Goal: Task Accomplishment & Management: Complete application form

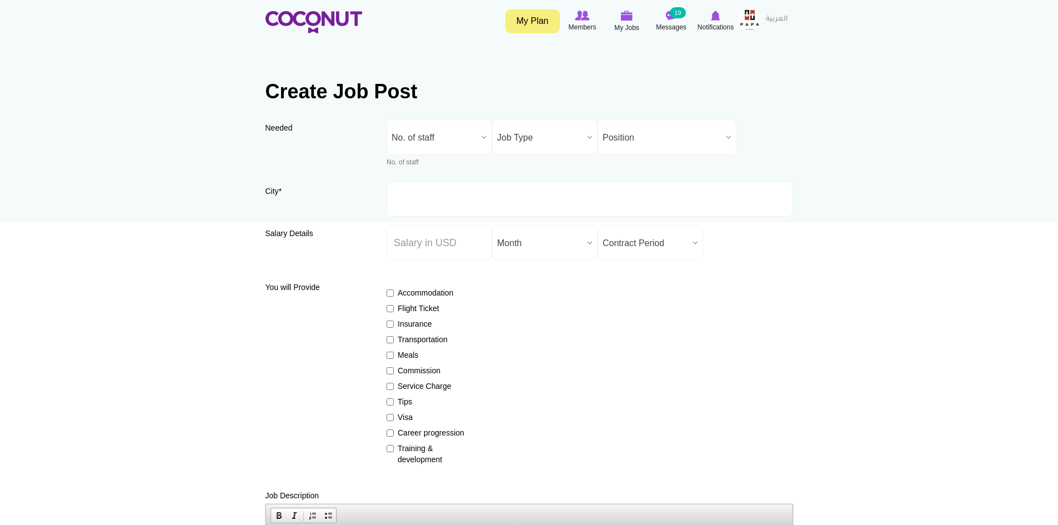
click at [480, 137] on b at bounding box center [484, 137] width 14 height 34
click at [428, 193] on li "1" at bounding box center [439, 195] width 100 height 14
click at [590, 136] on b at bounding box center [590, 137] width 14 height 34
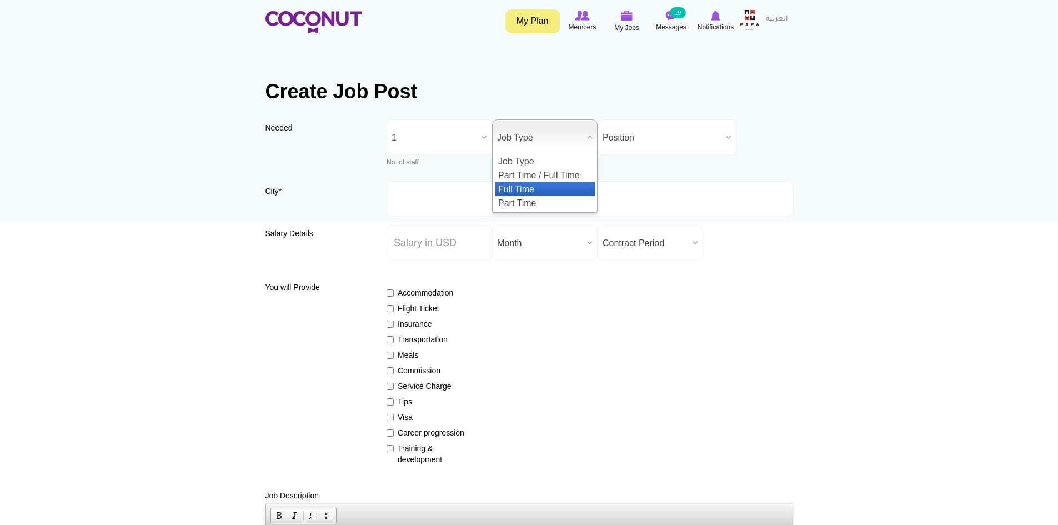
click at [545, 187] on li "Full Time" at bounding box center [545, 189] width 100 height 14
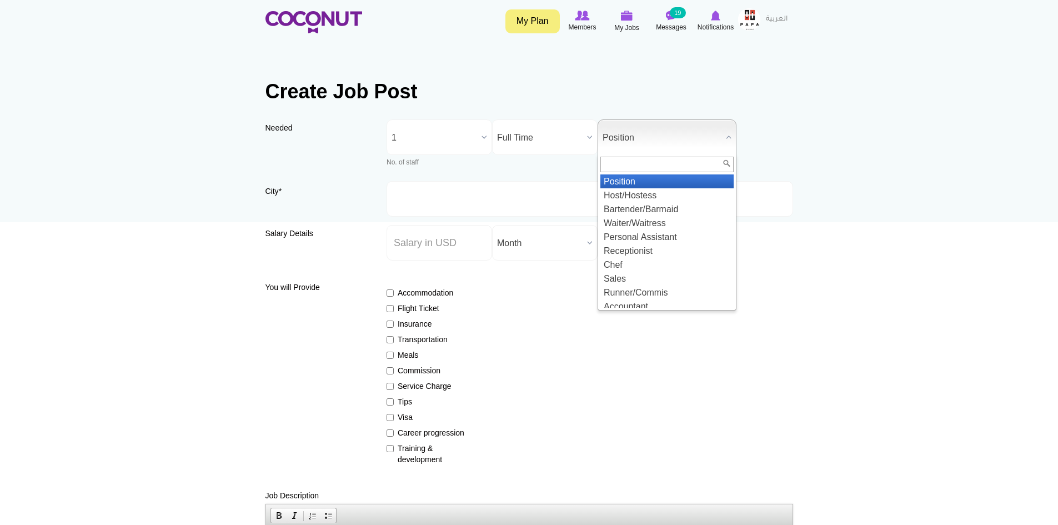
click at [715, 139] on span "Position" at bounding box center [662, 138] width 119 height 36
type input "V"
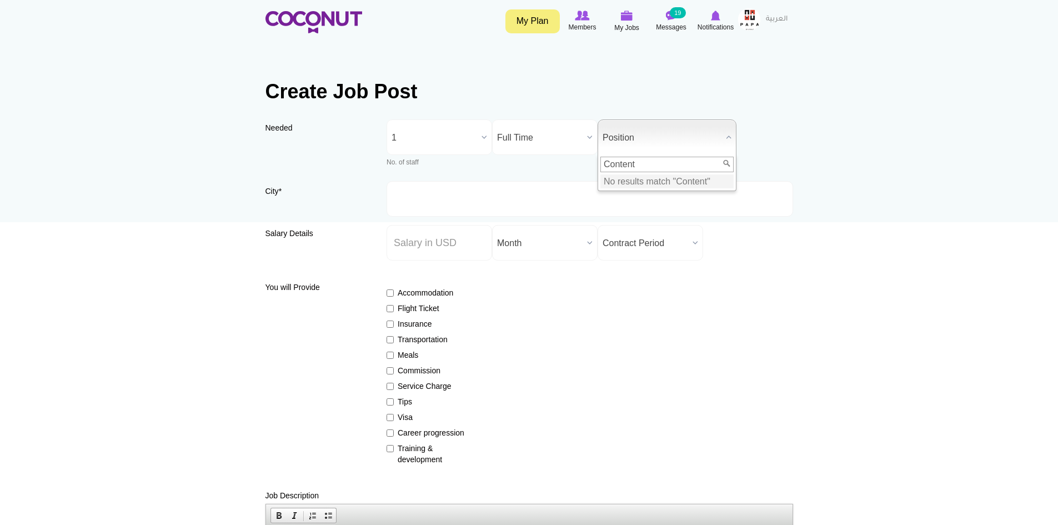
click at [727, 162] on input "Content" at bounding box center [666, 165] width 133 height 16
click at [729, 134] on b at bounding box center [729, 137] width 14 height 34
click at [725, 138] on b at bounding box center [729, 137] width 14 height 34
click at [727, 164] on input "Content" at bounding box center [666, 165] width 133 height 16
type input "C"
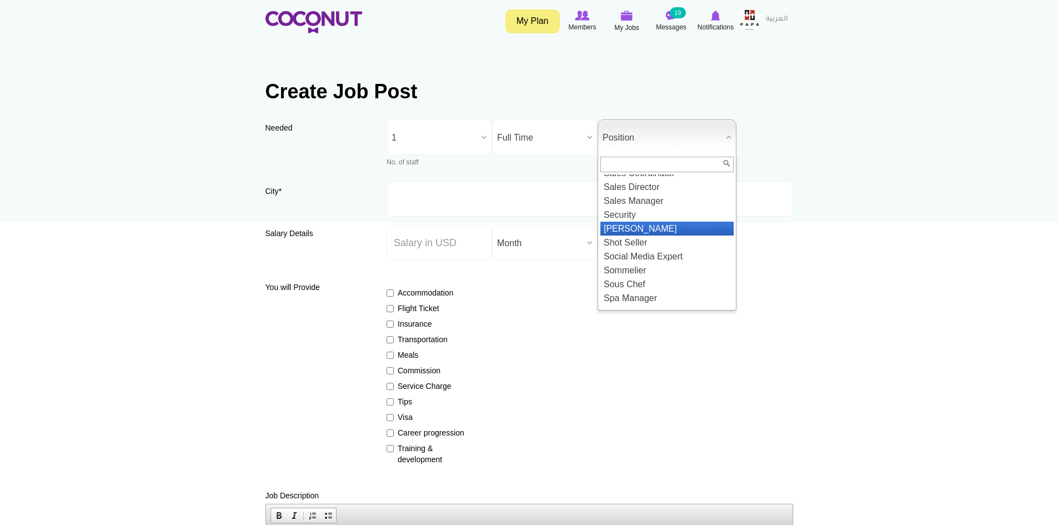
scroll to position [1286, 0]
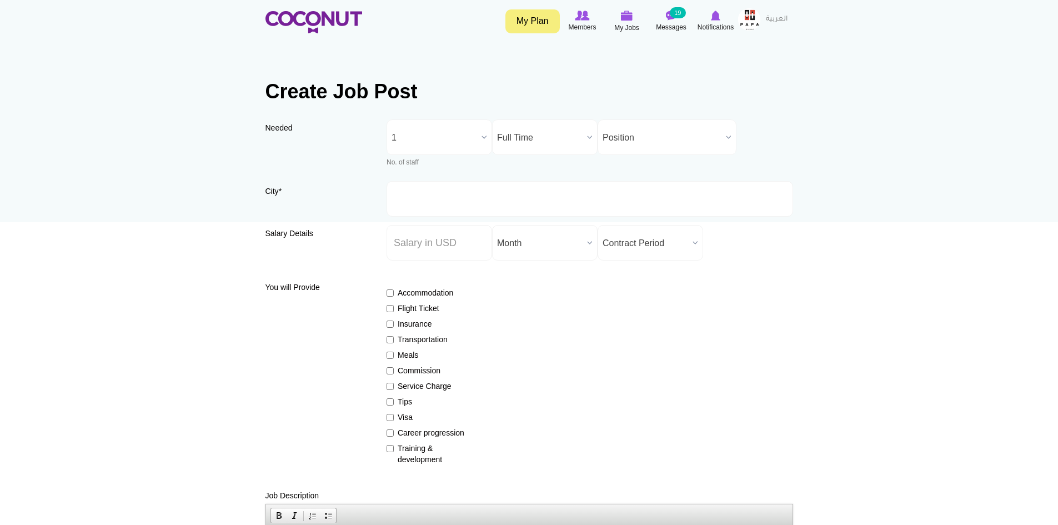
click at [730, 139] on b at bounding box center [729, 137] width 14 height 34
click at [446, 192] on input "City *" at bounding box center [590, 199] width 407 height 36
type input "[GEOGRAPHIC_DATA], [GEOGRAPHIC_DATA]"
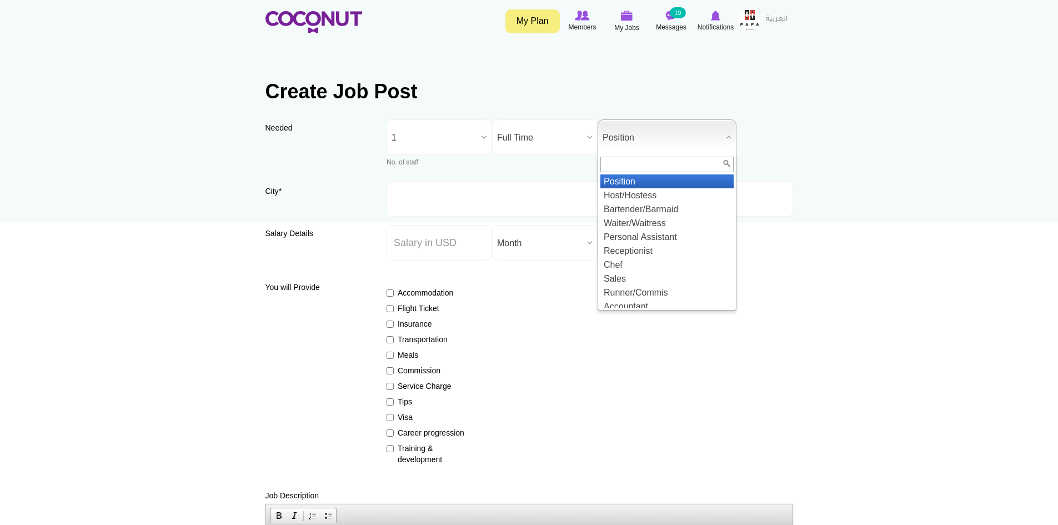
click at [722, 137] on b at bounding box center [729, 137] width 14 height 34
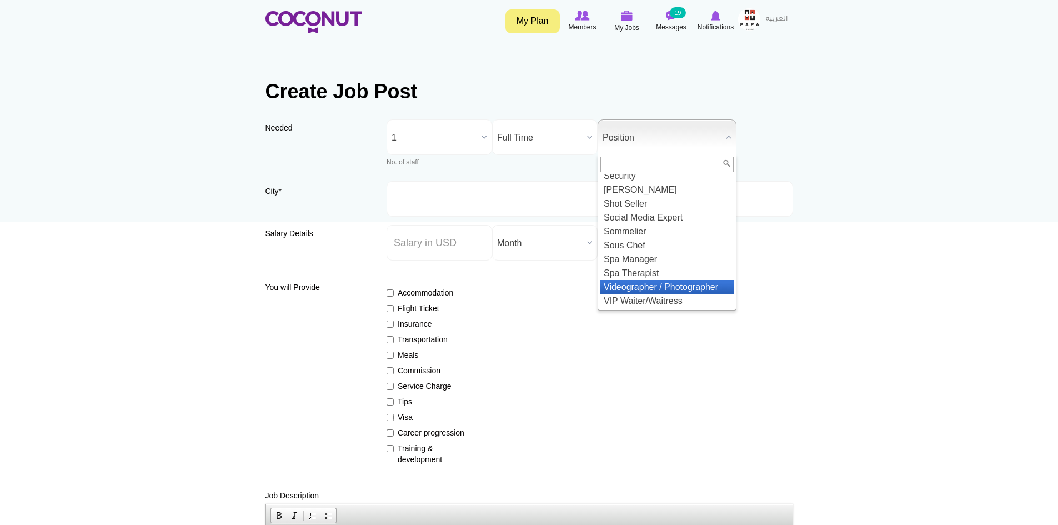
click at [647, 281] on li "Videographer / Photographer" at bounding box center [666, 287] width 133 height 14
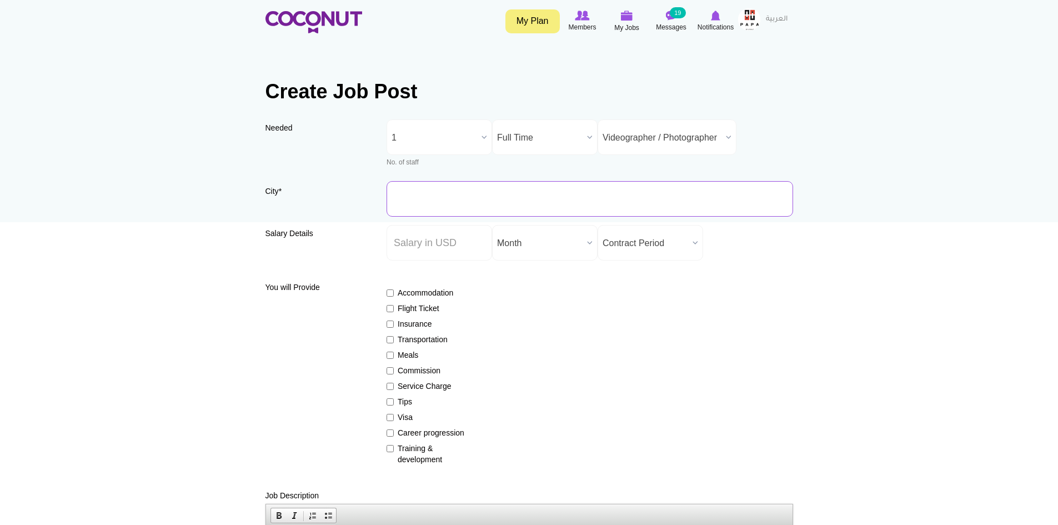
click at [418, 198] on input "City *" at bounding box center [590, 199] width 407 height 36
type input "[GEOGRAPHIC_DATA], [GEOGRAPHIC_DATA]"
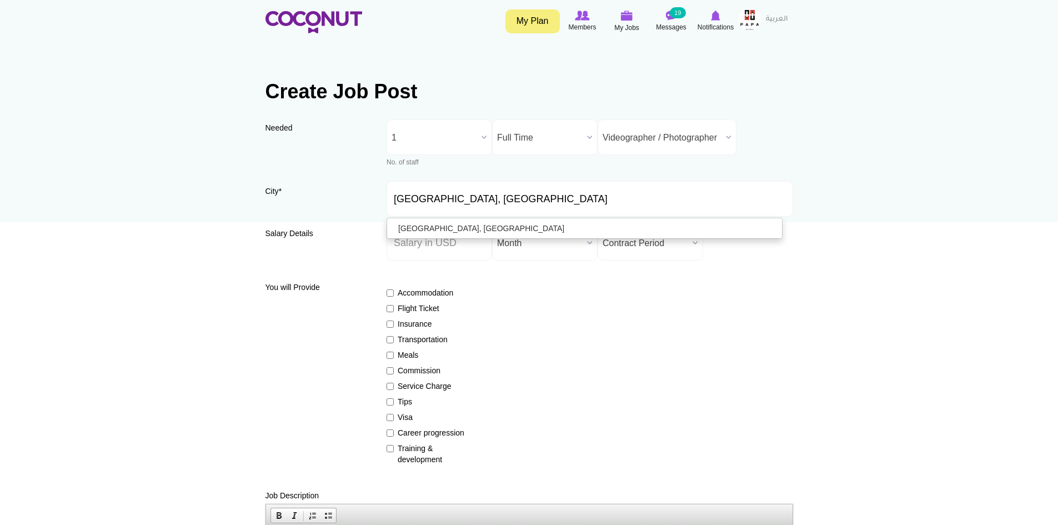
click at [570, 338] on div "Accommodation Flight Ticket Insurance Transportation Meals Commission Service C…" at bounding box center [590, 371] width 407 height 188
click at [467, 240] on input "Salary ($) *" at bounding box center [440, 243] width 106 height 36
click at [425, 238] on input "Salary ($) *" at bounding box center [440, 243] width 106 height 36
type input "3000"
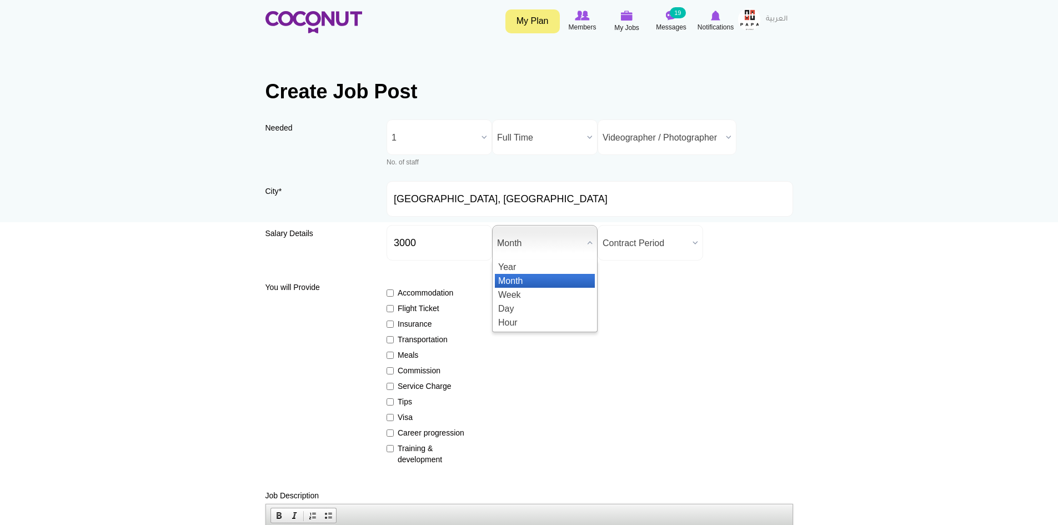
click at [584, 243] on b at bounding box center [590, 243] width 14 height 34
click at [550, 276] on li "Month" at bounding box center [545, 281] width 100 height 14
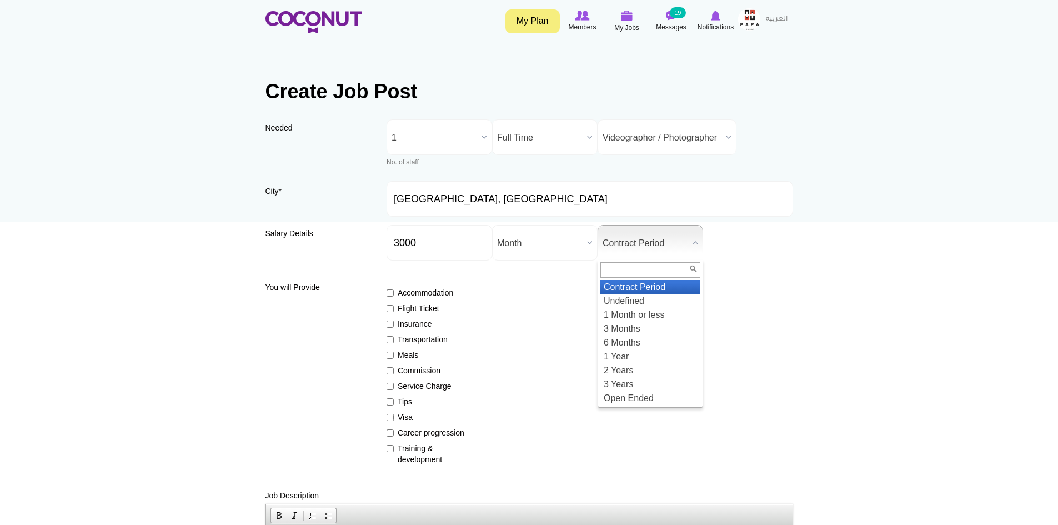
click at [694, 242] on b at bounding box center [695, 243] width 14 height 34
click at [649, 366] on li "2 Years" at bounding box center [650, 370] width 100 height 14
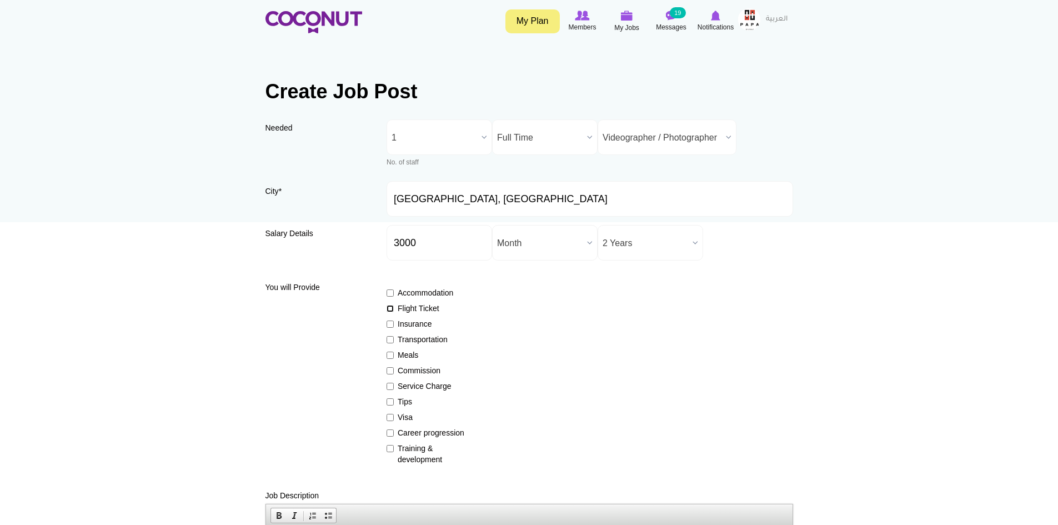
click at [390, 308] on input "Flight Ticket" at bounding box center [390, 308] width 7 height 7
checkbox input "true"
click at [396, 324] on label "Insurance" at bounding box center [427, 323] width 81 height 11
click at [394, 324] on input "Insurance" at bounding box center [390, 324] width 7 height 7
checkbox input "true"
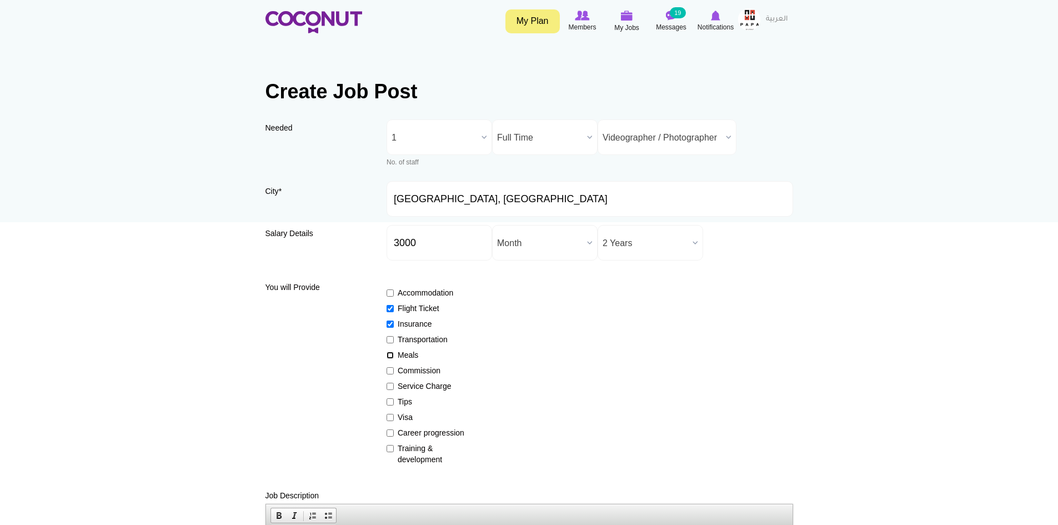
click at [392, 357] on input "Meals" at bounding box center [390, 355] width 7 height 7
checkbox input "true"
click at [392, 419] on input "Visa" at bounding box center [390, 417] width 7 height 7
checkbox input "true"
click at [393, 430] on input "Career progression" at bounding box center [390, 432] width 7 height 7
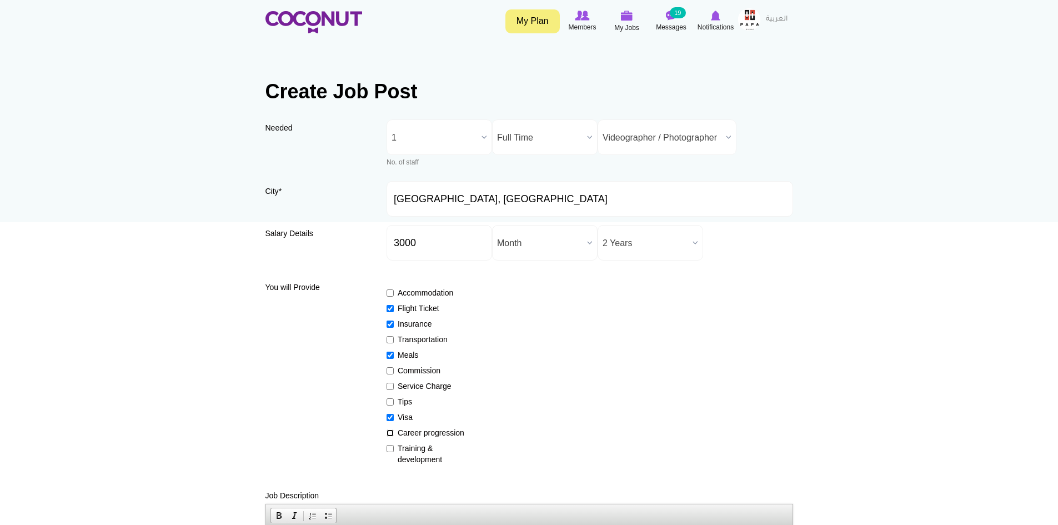
checkbox input "true"
click at [393, 448] on input "Training & development" at bounding box center [390, 448] width 7 height 7
checkbox input "true"
click at [389, 372] on input "Commission" at bounding box center [390, 370] width 7 height 7
checkbox input "true"
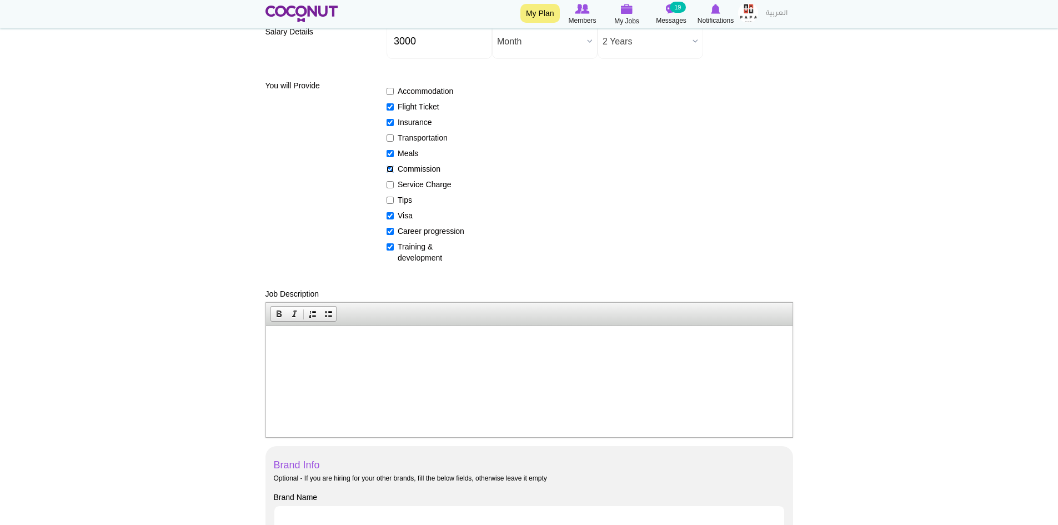
scroll to position [222, 0]
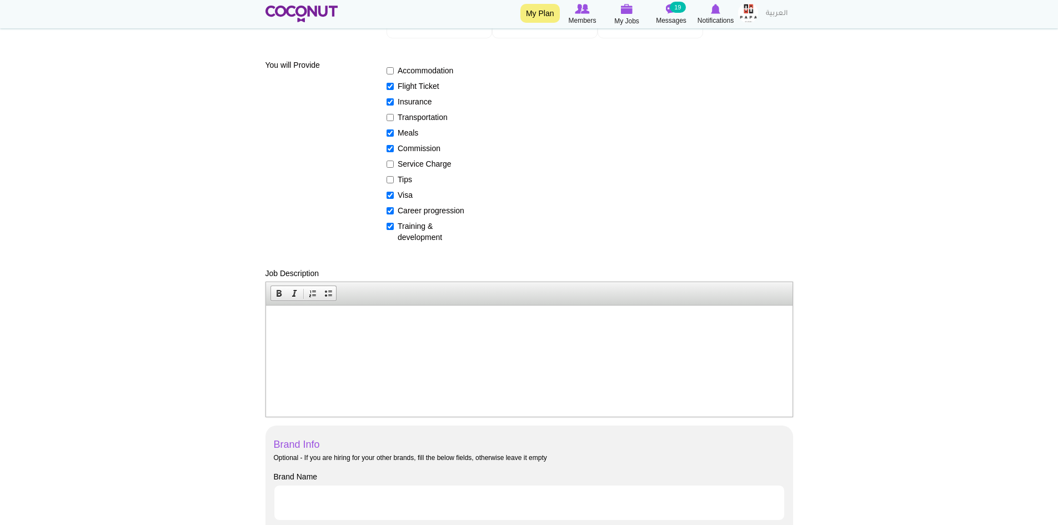
click at [294, 319] on p at bounding box center [529, 322] width 504 height 12
click at [316, 328] on span "Paste" at bounding box center [337, 327] width 59 height 14
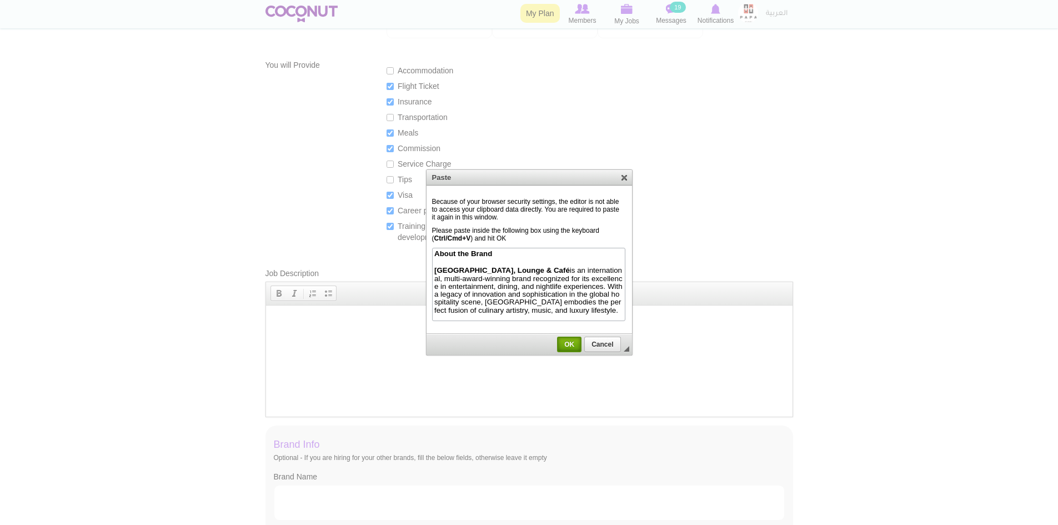
click at [577, 343] on span "OK" at bounding box center [569, 345] width 22 height 8
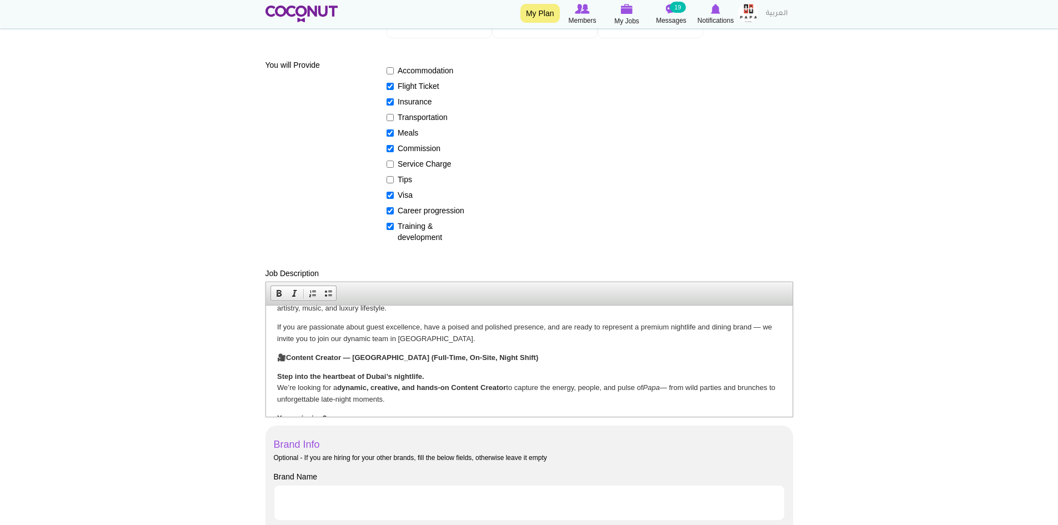
scroll to position [71, 0]
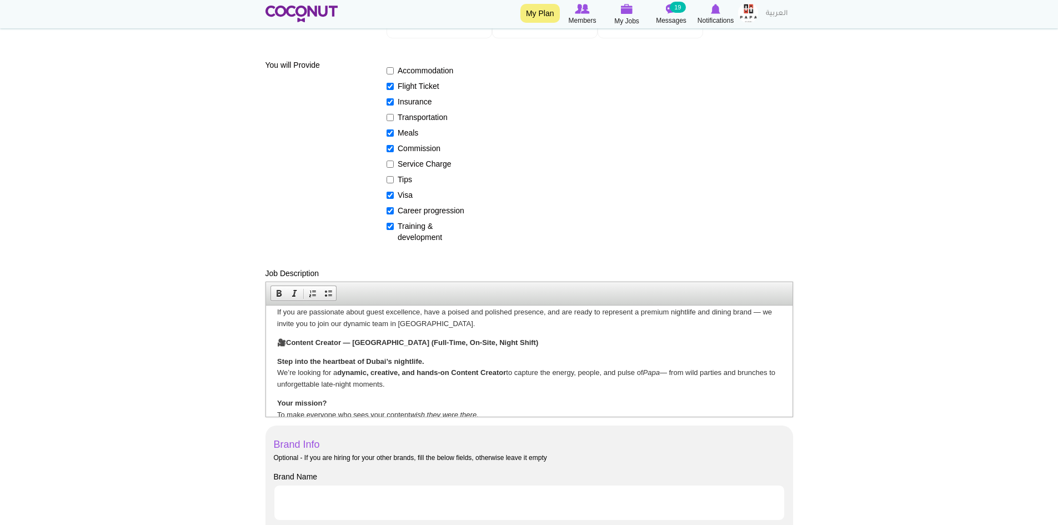
click at [481, 344] on strong "Content Creator — [GEOGRAPHIC_DATA] (Full-Time, On-Site, Night Shift)" at bounding box center [412, 342] width 252 height 8
click at [444, 341] on strong "Content Creator — [GEOGRAPHIC_DATA] (Full-Time, On-Site, Night Shift)" at bounding box center [412, 342] width 252 height 8
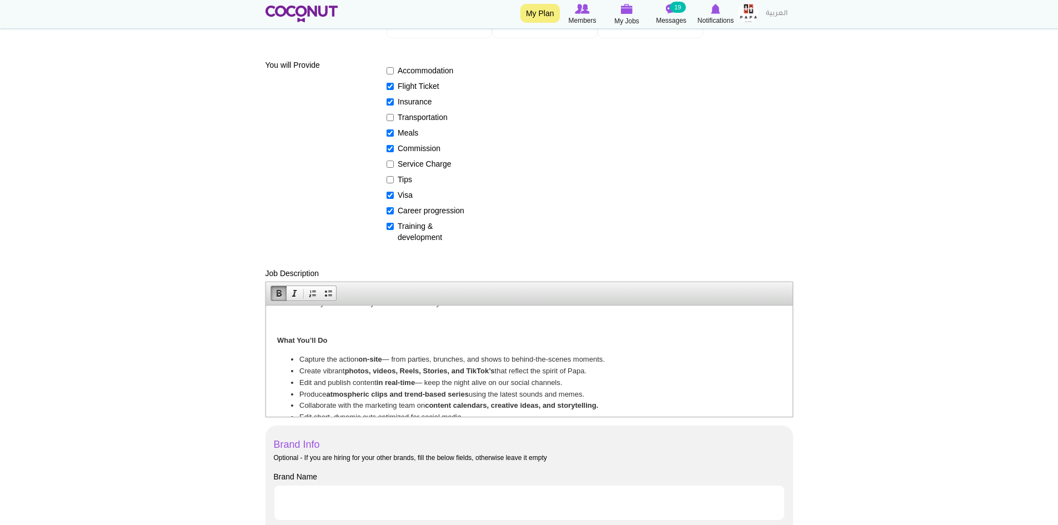
scroll to position [182, 0]
click at [649, 362] on li "Capture the action on-site — from parties, brunches, and shows to behind-the-sc…" at bounding box center [529, 360] width 460 height 12
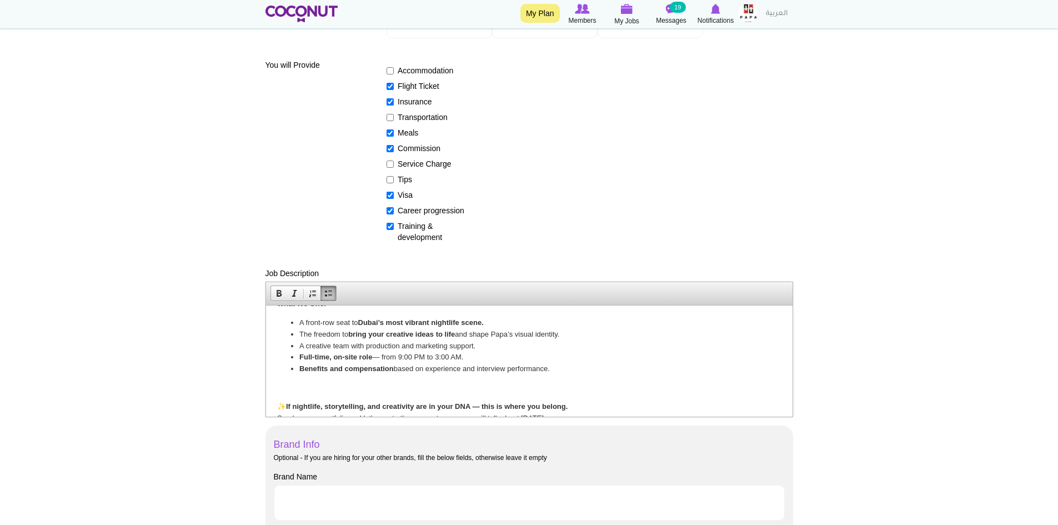
scroll to position [512, 0]
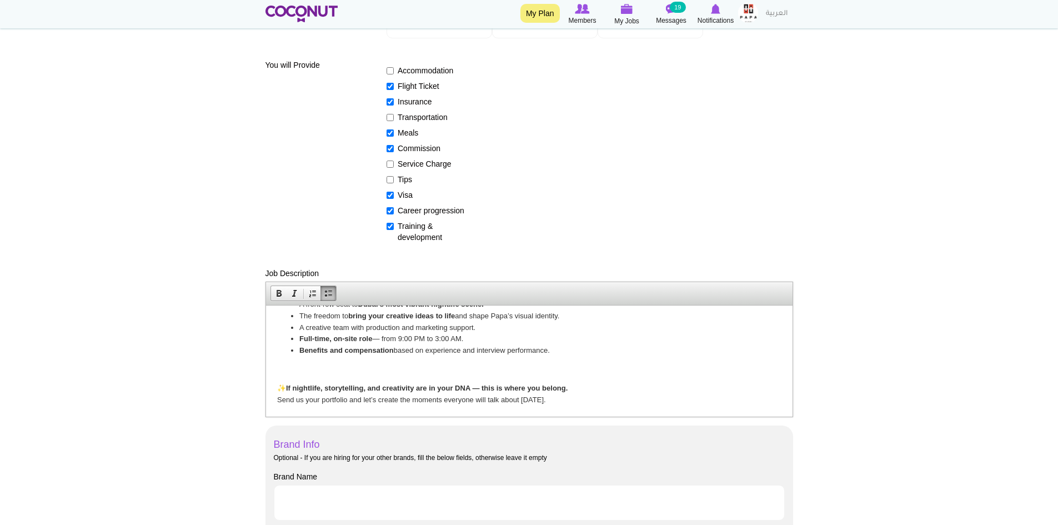
click at [315, 370] on p at bounding box center [529, 369] width 504 height 12
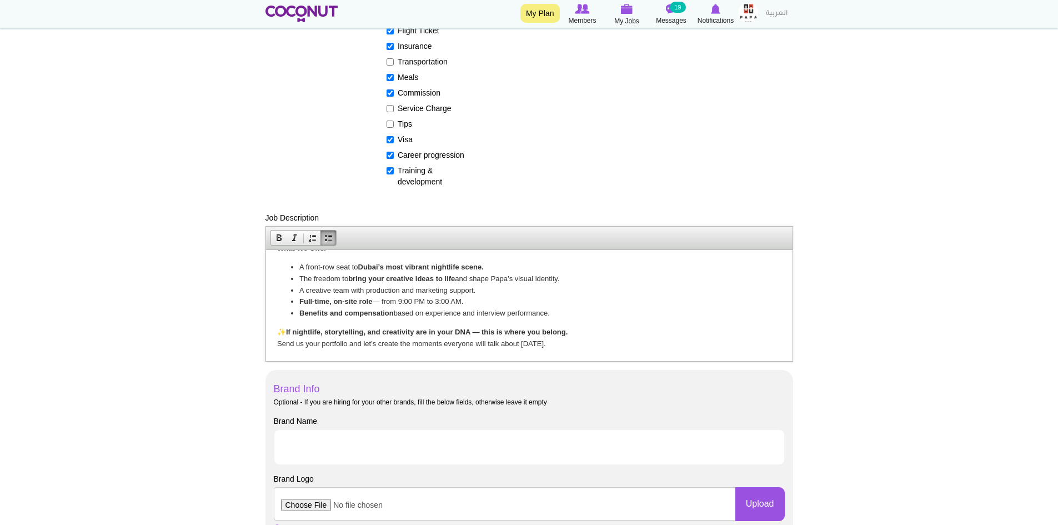
scroll to position [333, 0]
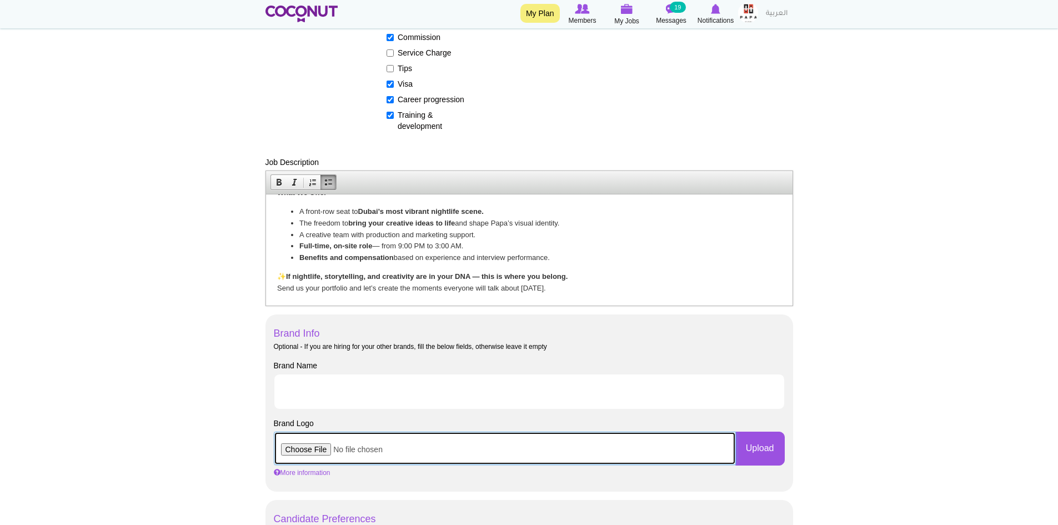
click at [302, 449] on input "file" at bounding box center [505, 448] width 462 height 33
type input "C:\fakepath\Papa Logo.png"
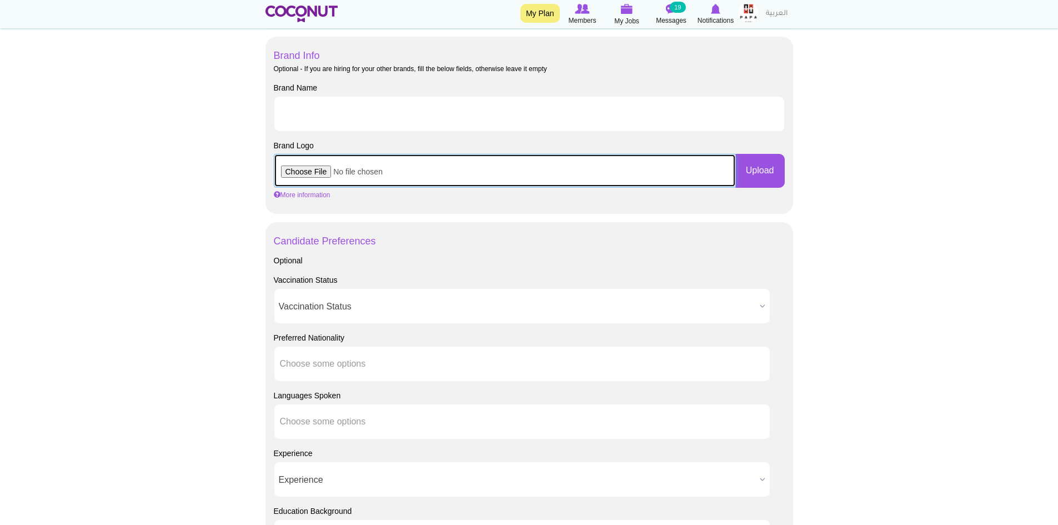
scroll to position [667, 0]
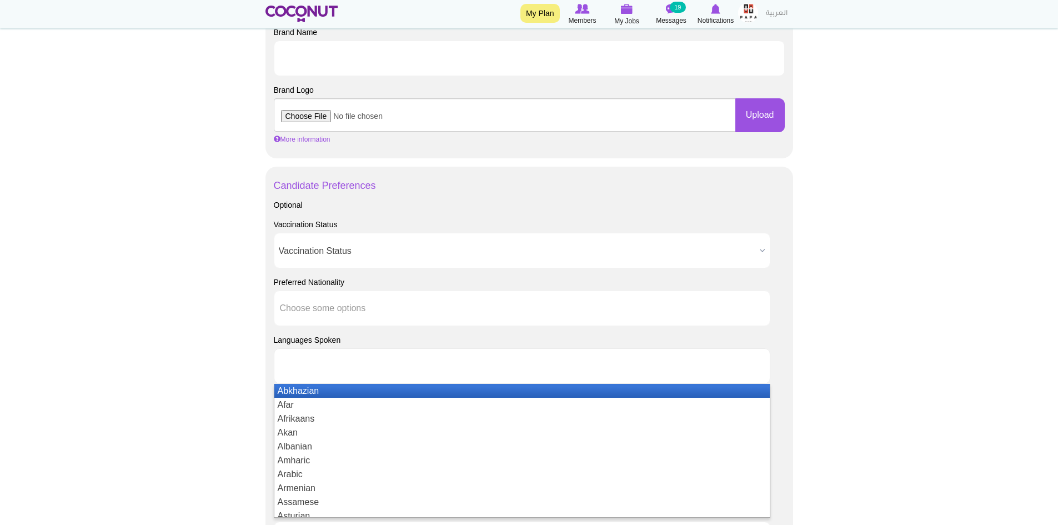
click at [532, 359] on ul at bounding box center [522, 366] width 497 height 36
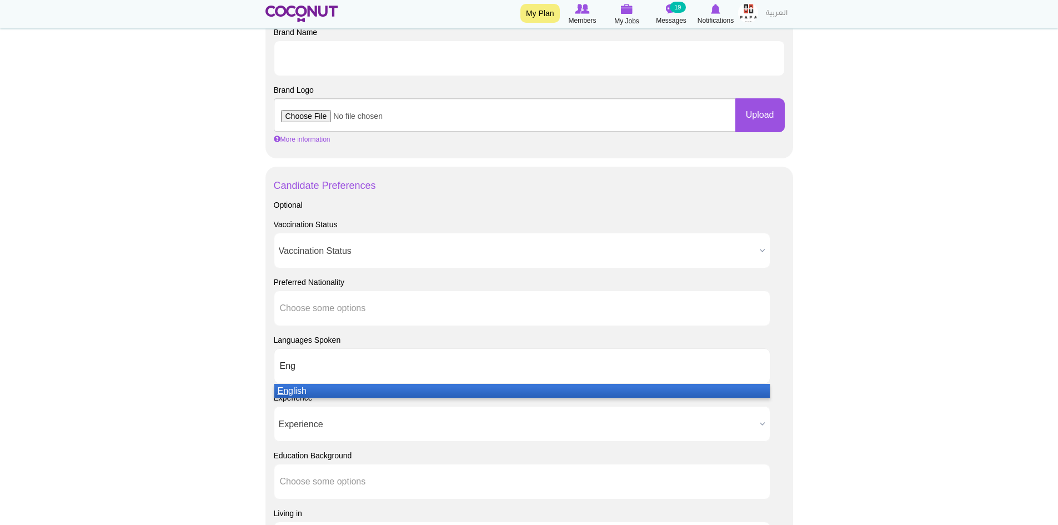
type input "Eng"
click at [354, 389] on li "Eng lish" at bounding box center [521, 391] width 495 height 14
type input "Rus"
click at [324, 384] on li "Rus sian" at bounding box center [521, 391] width 495 height 14
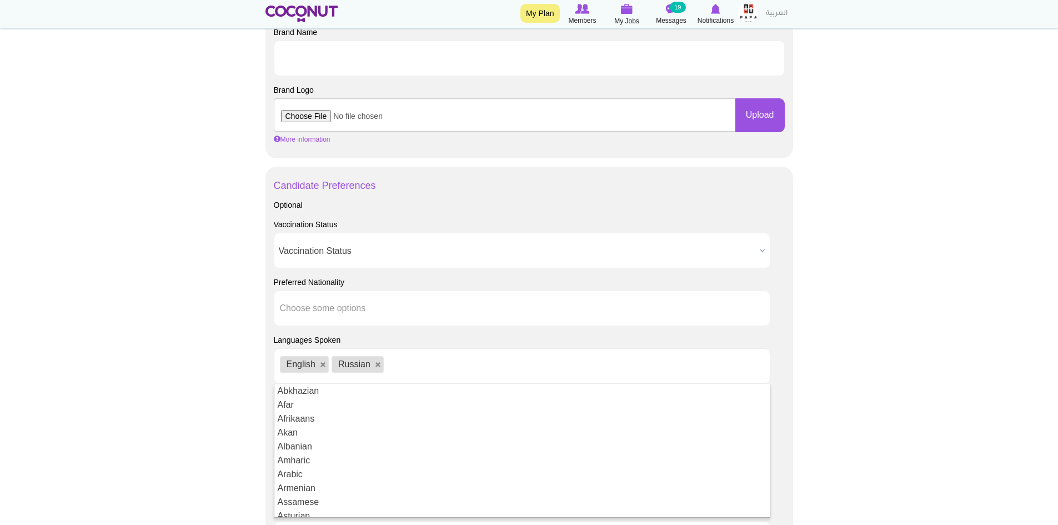
scroll to position [722, 0]
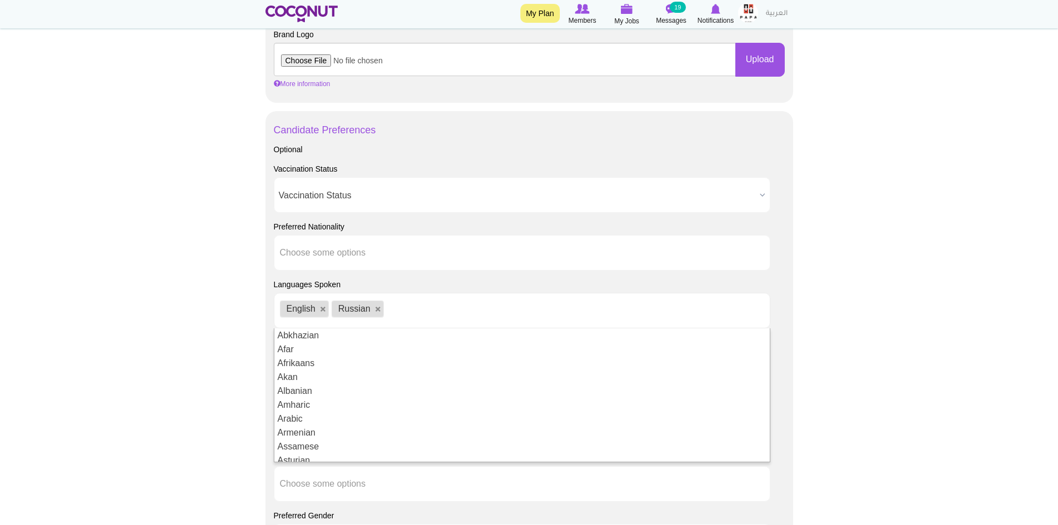
click at [902, 274] on body "Toggle navigation My Plan Members My Jobs Post a Job Messages 19 Notifications …" at bounding box center [529, 75] width 1058 height 1594
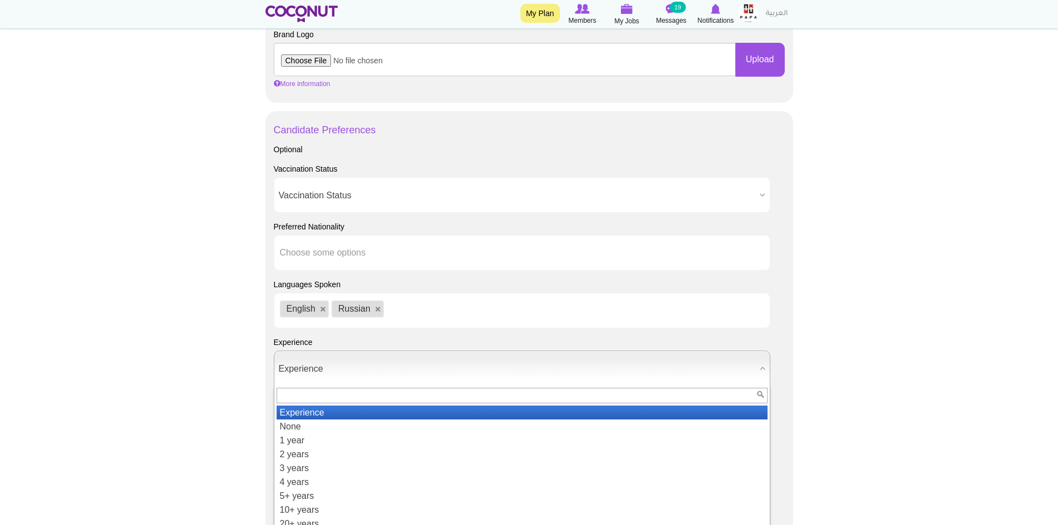
click at [762, 367] on b at bounding box center [762, 368] width 14 height 34
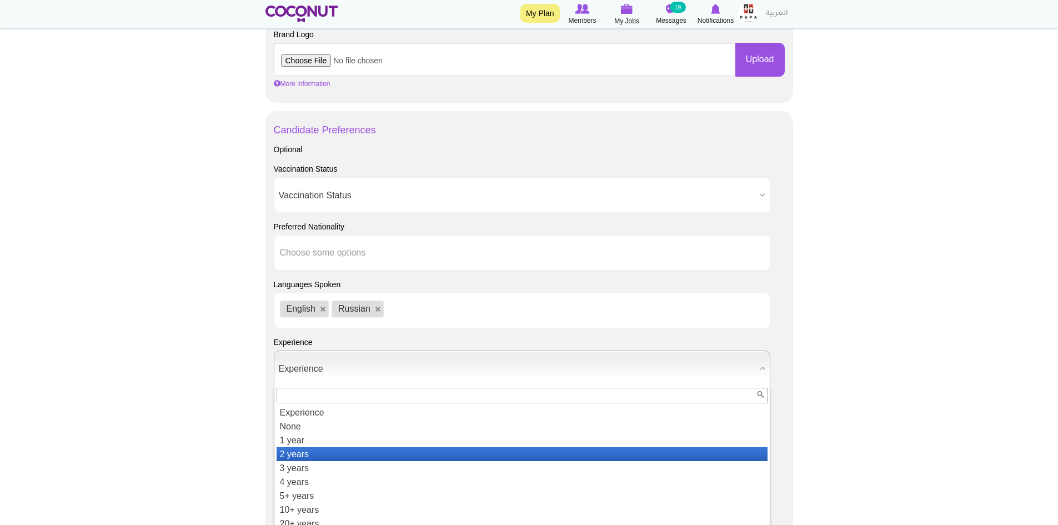
click at [366, 448] on li "2 years" at bounding box center [522, 454] width 491 height 14
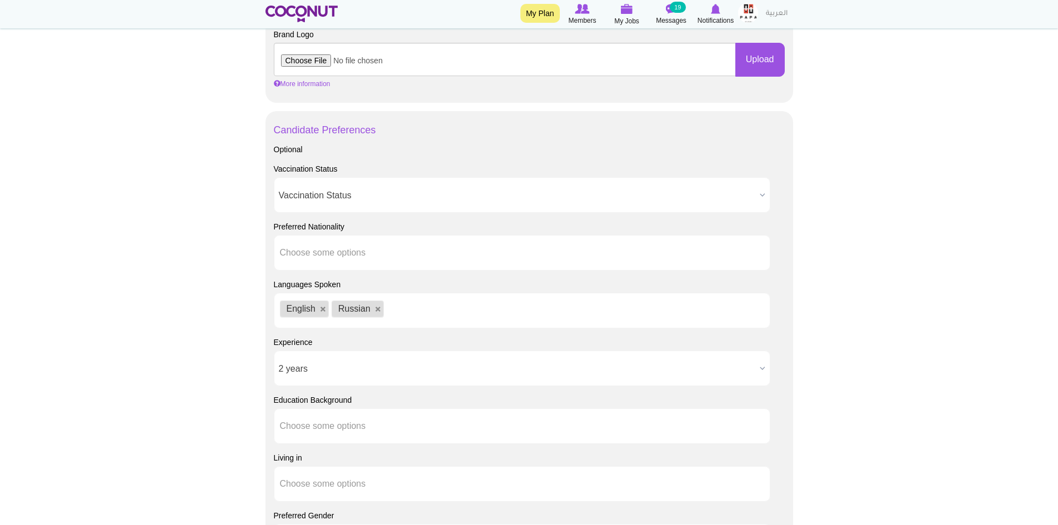
click at [860, 293] on body "Toggle navigation My Plan Members My Jobs Post a Job Messages 19 Notifications …" at bounding box center [529, 75] width 1058 height 1594
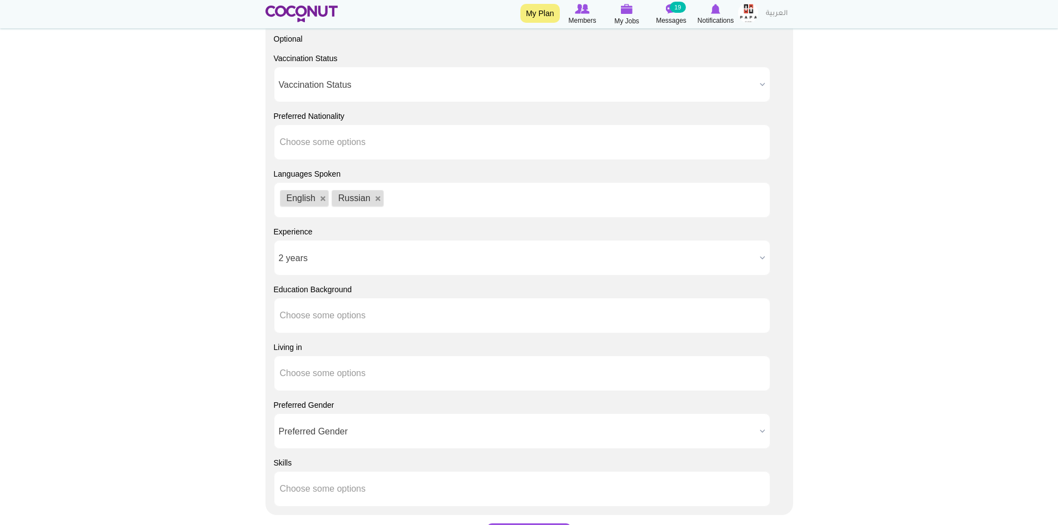
scroll to position [833, 0]
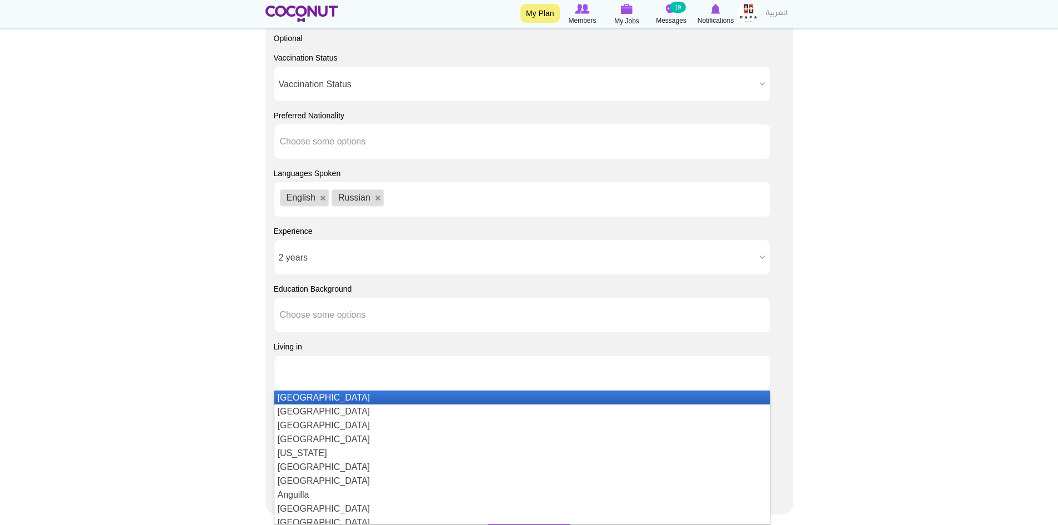
click at [374, 370] on input "text" at bounding box center [330, 373] width 100 height 10
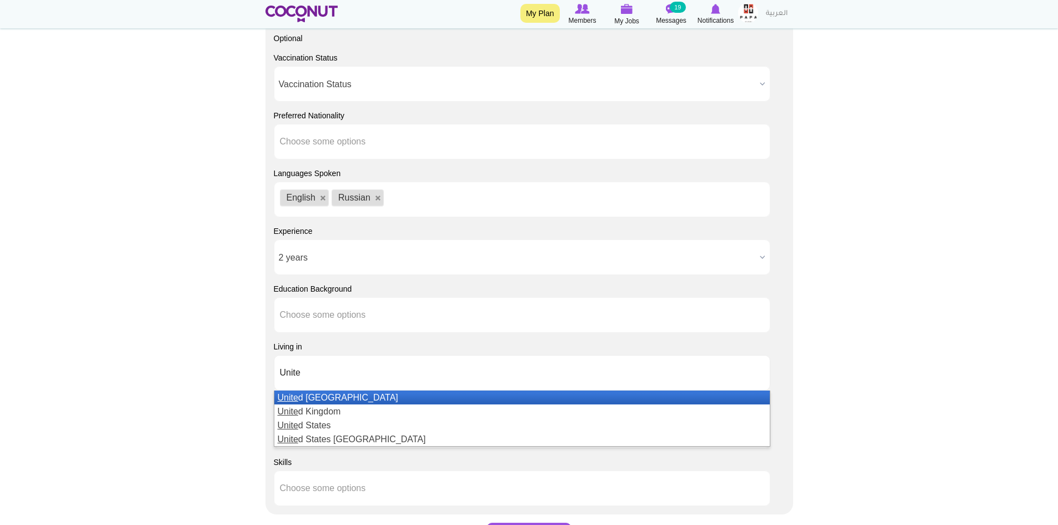
type input "Unite"
click at [368, 395] on li "Unite d [GEOGRAPHIC_DATA]" at bounding box center [521, 397] width 495 height 14
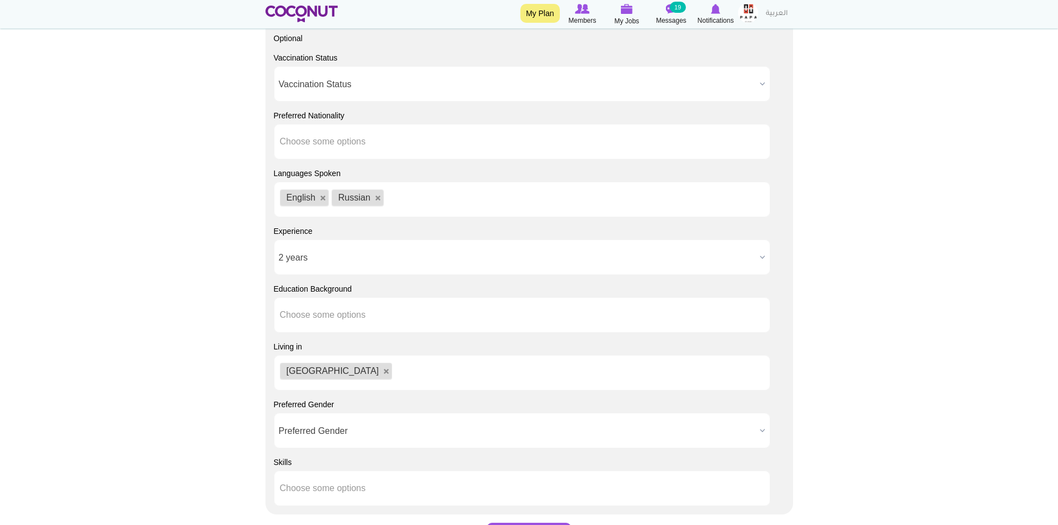
click at [760, 428] on b at bounding box center [762, 430] width 14 height 34
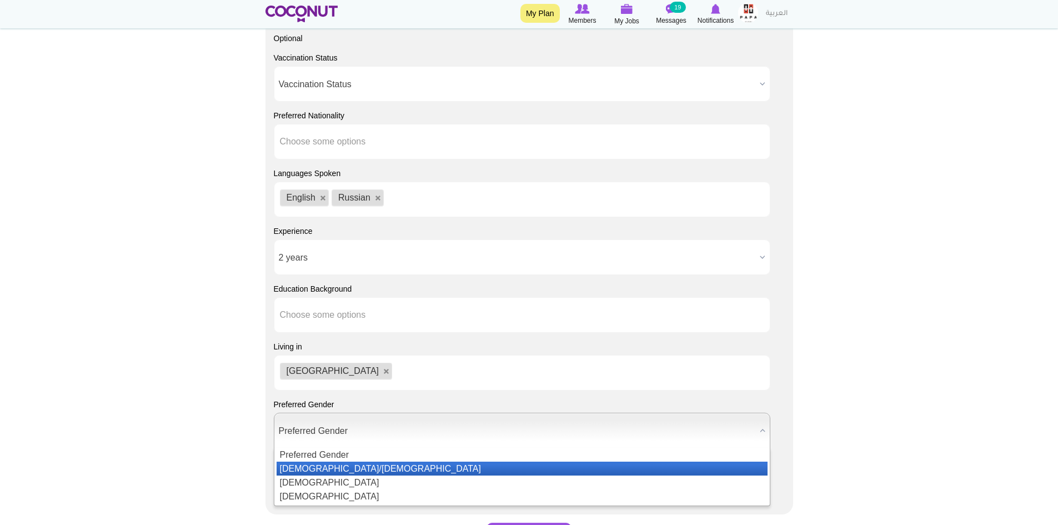
click at [407, 468] on li "[DEMOGRAPHIC_DATA]/[DEMOGRAPHIC_DATA]" at bounding box center [522, 469] width 491 height 14
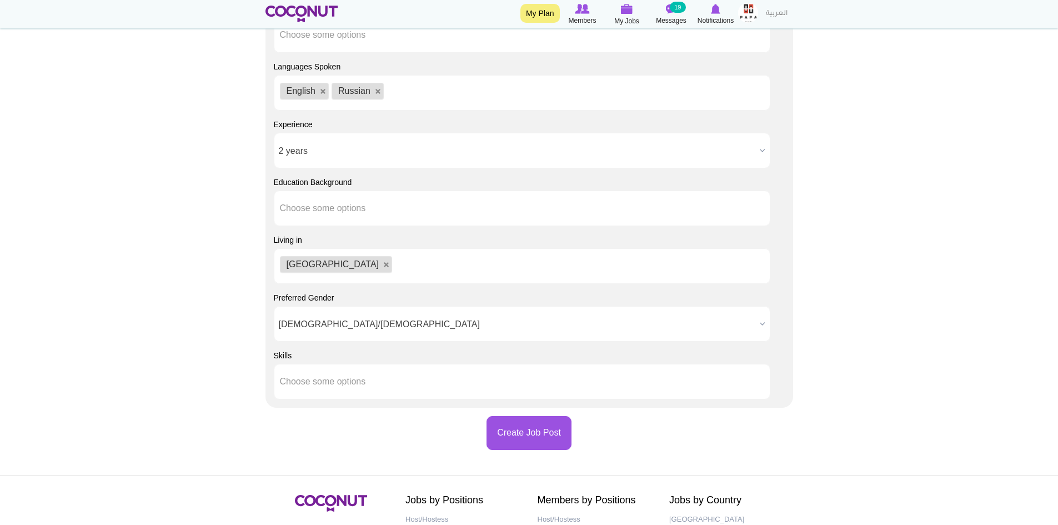
scroll to position [944, 0]
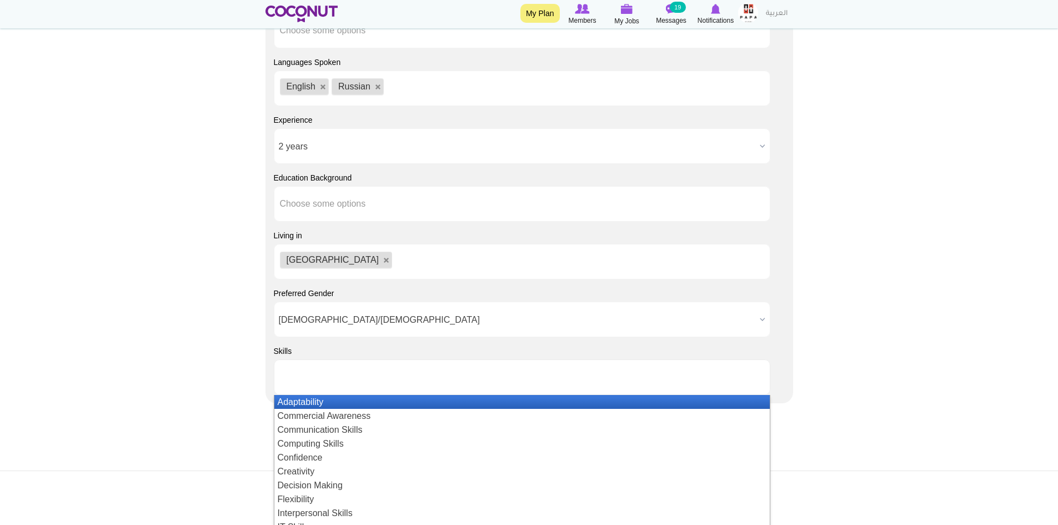
click at [338, 378] on input "text" at bounding box center [330, 377] width 100 height 10
click at [328, 403] on li "Adaptability" at bounding box center [521, 402] width 495 height 14
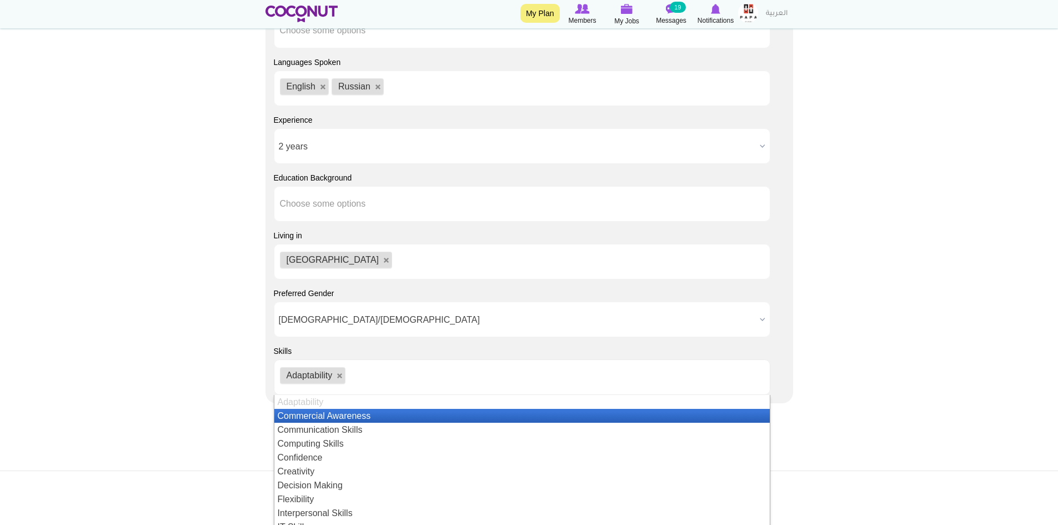
click at [348, 413] on li "Commercial Awareness" at bounding box center [521, 416] width 495 height 14
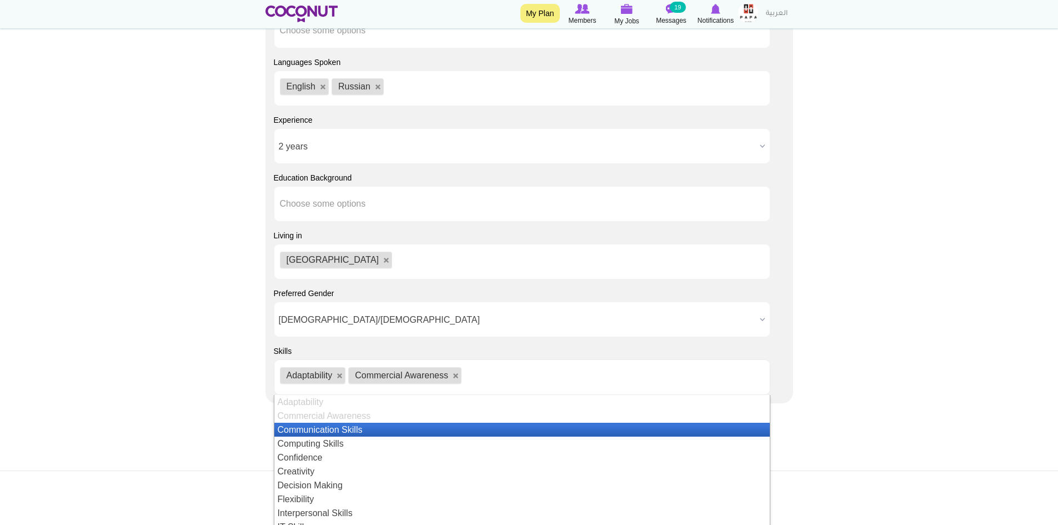
click at [343, 428] on li "Communication Skills" at bounding box center [521, 430] width 495 height 14
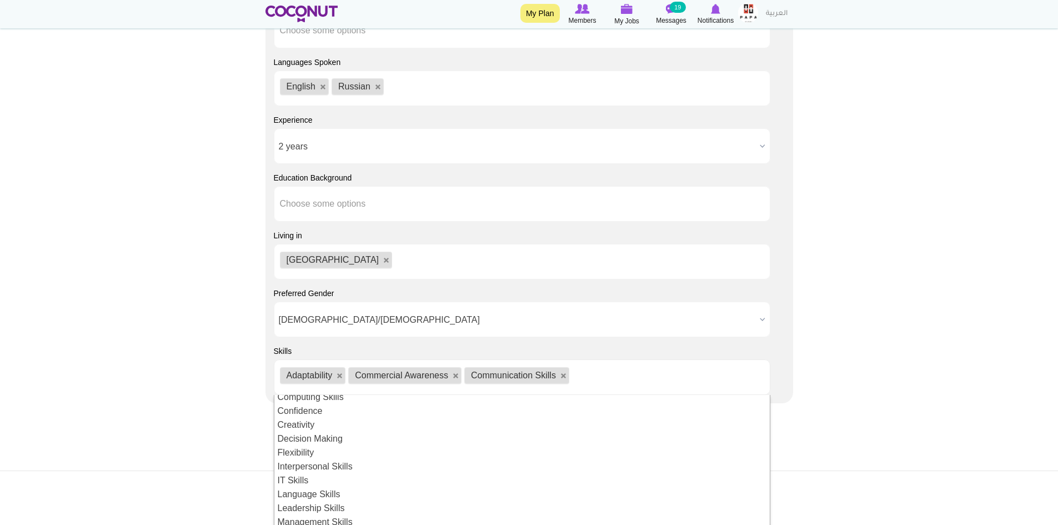
scroll to position [43, 0]
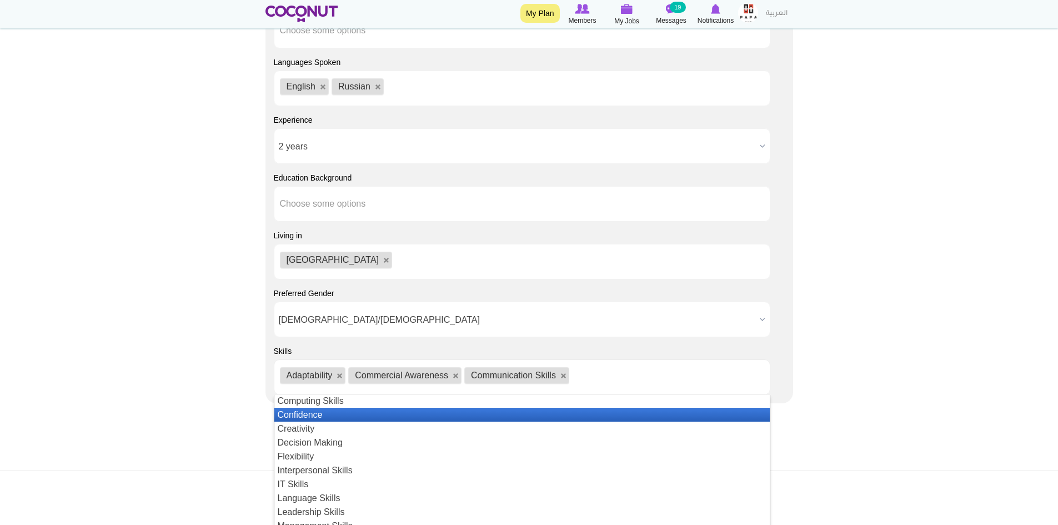
click at [316, 415] on li "Confidence" at bounding box center [521, 415] width 495 height 14
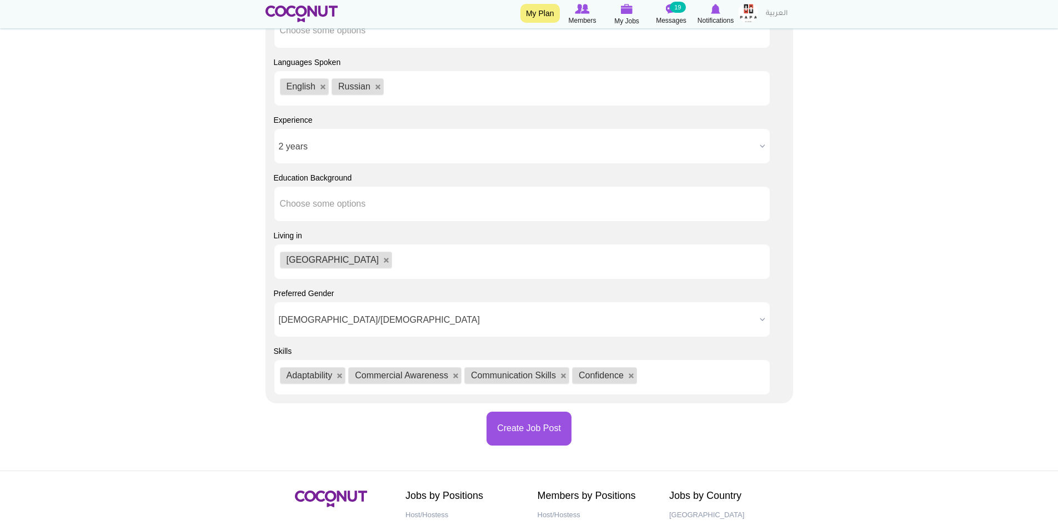
scroll to position [42, 0]
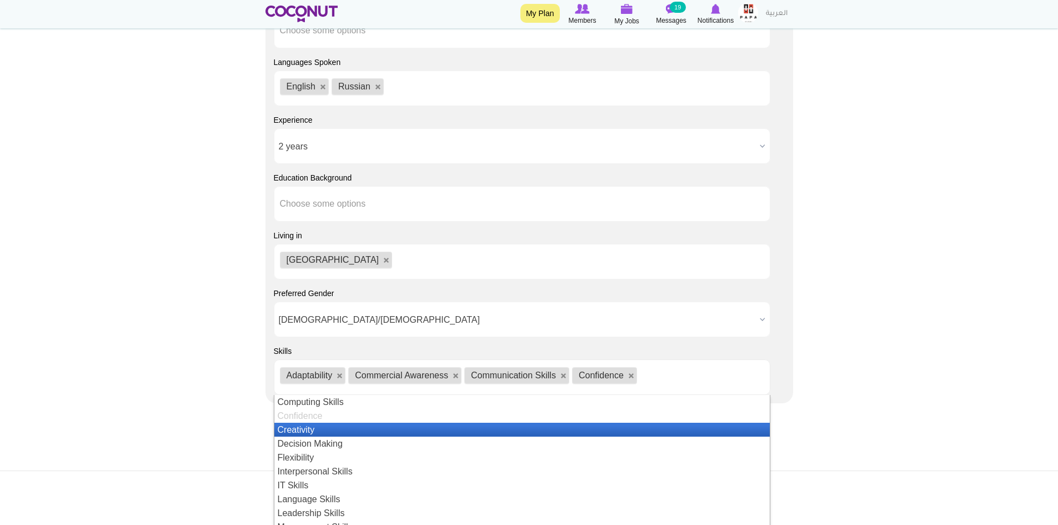
click at [312, 426] on li "Creativity" at bounding box center [521, 430] width 495 height 14
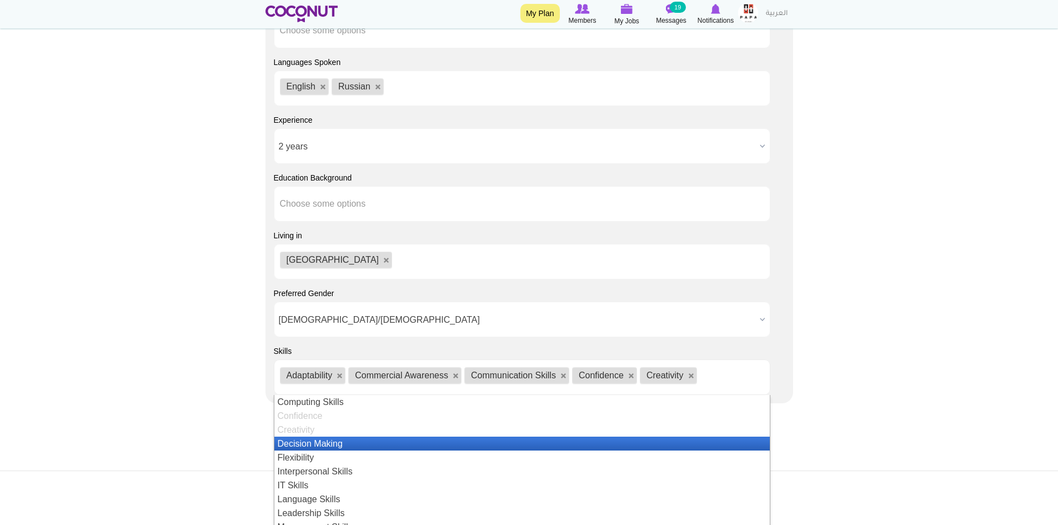
click at [331, 443] on li "Decision Making" at bounding box center [521, 444] width 495 height 14
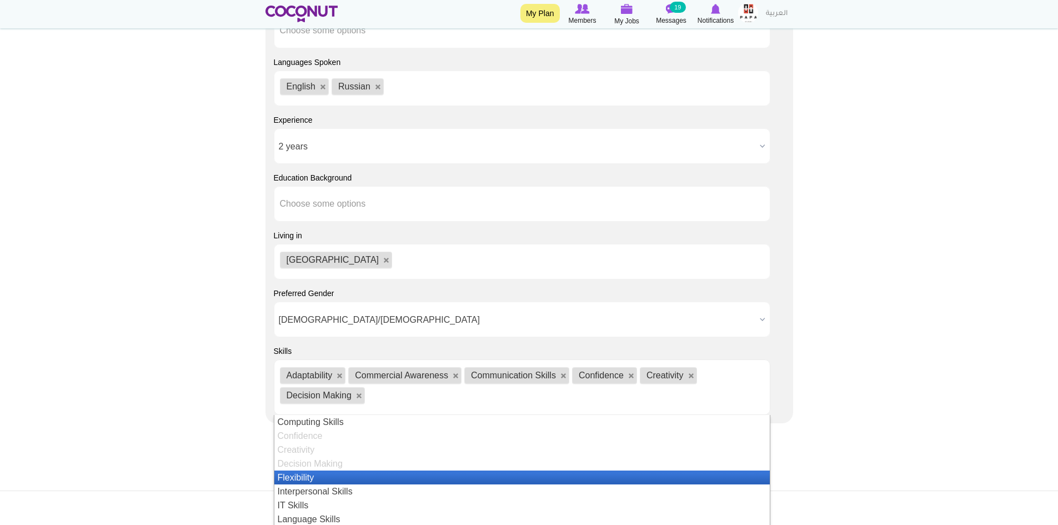
click at [308, 475] on li "Flexibility" at bounding box center [521, 477] width 495 height 14
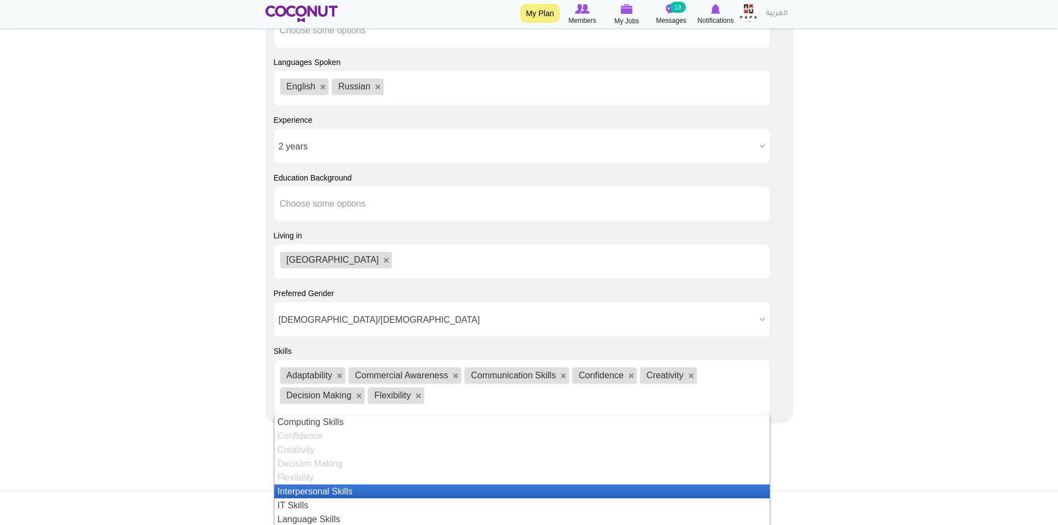
click at [305, 493] on li "Interpersonal Skills" at bounding box center [521, 491] width 495 height 14
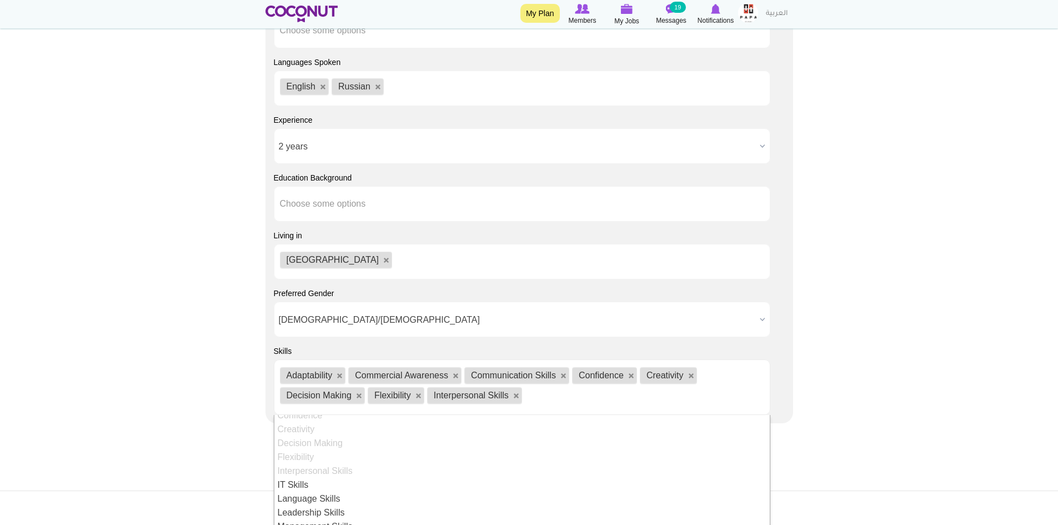
scroll to position [68, 0]
click at [517, 393] on link at bounding box center [516, 396] width 7 height 7
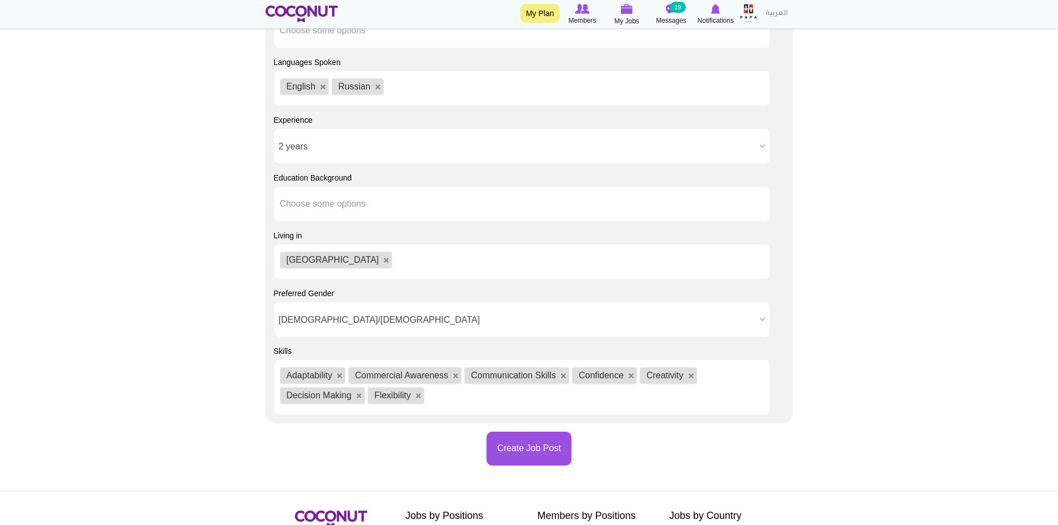
click at [457, 390] on ul "Adaptability Commercial Awareness Communication Skills Confidence Creativity De…" at bounding box center [522, 387] width 497 height 56
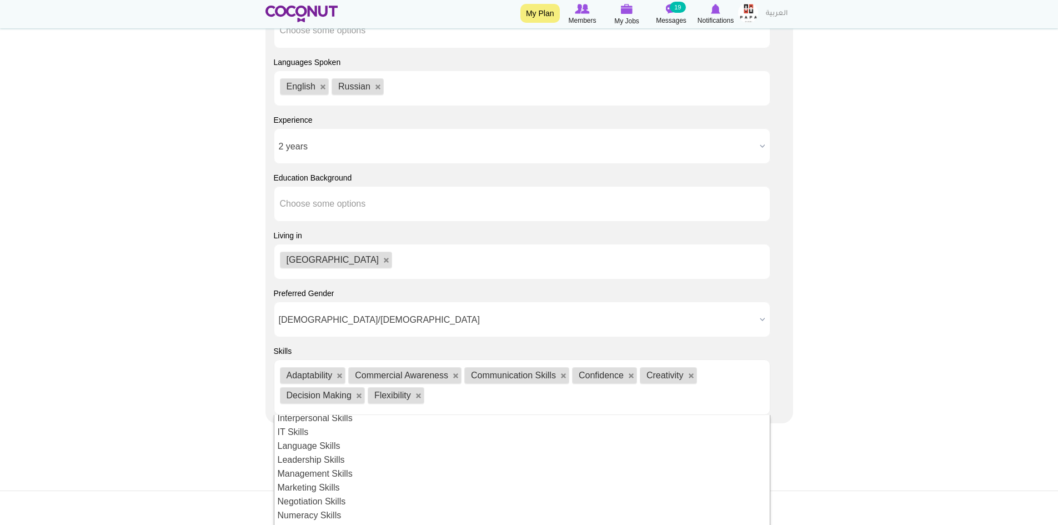
scroll to position [124, 0]
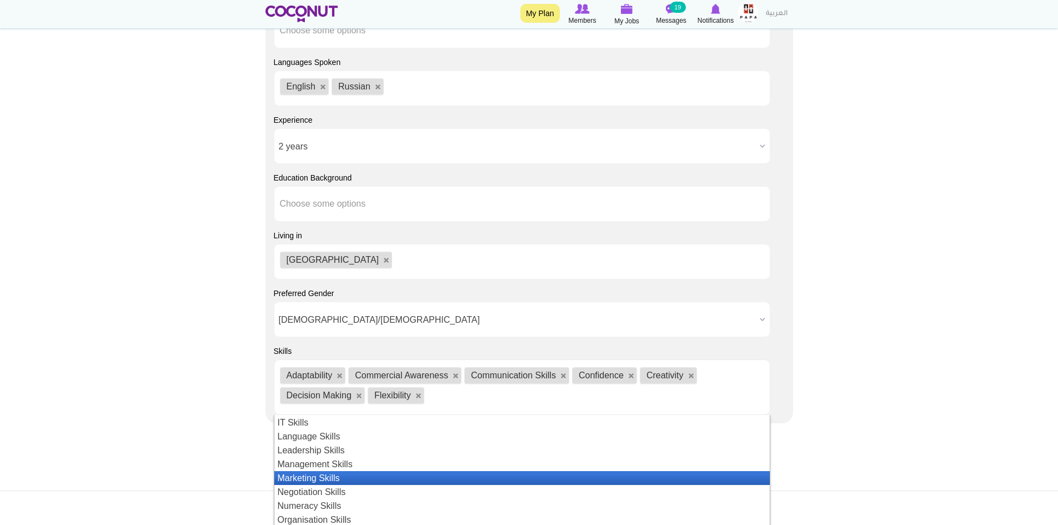
click at [358, 479] on li "Marketing Skills" at bounding box center [521, 478] width 495 height 14
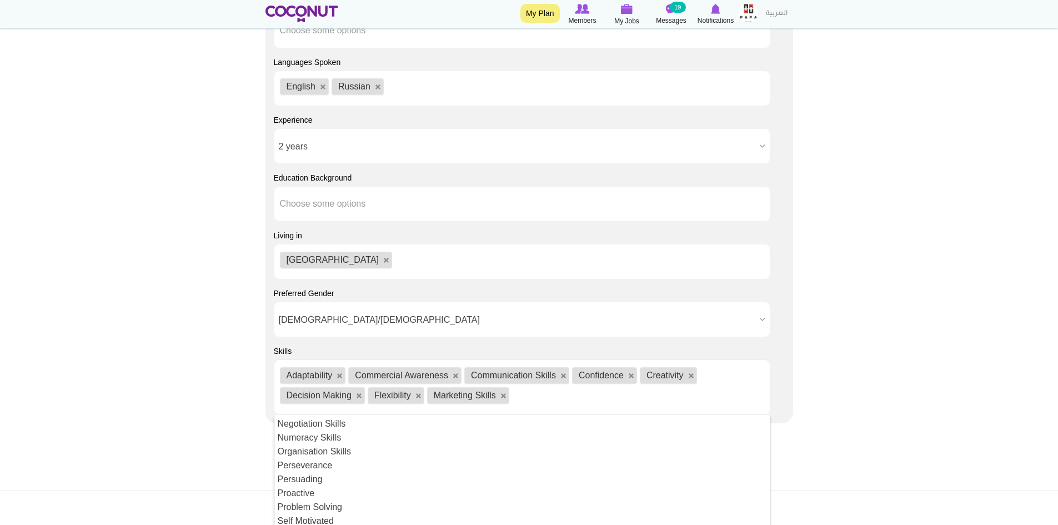
scroll to position [195, 0]
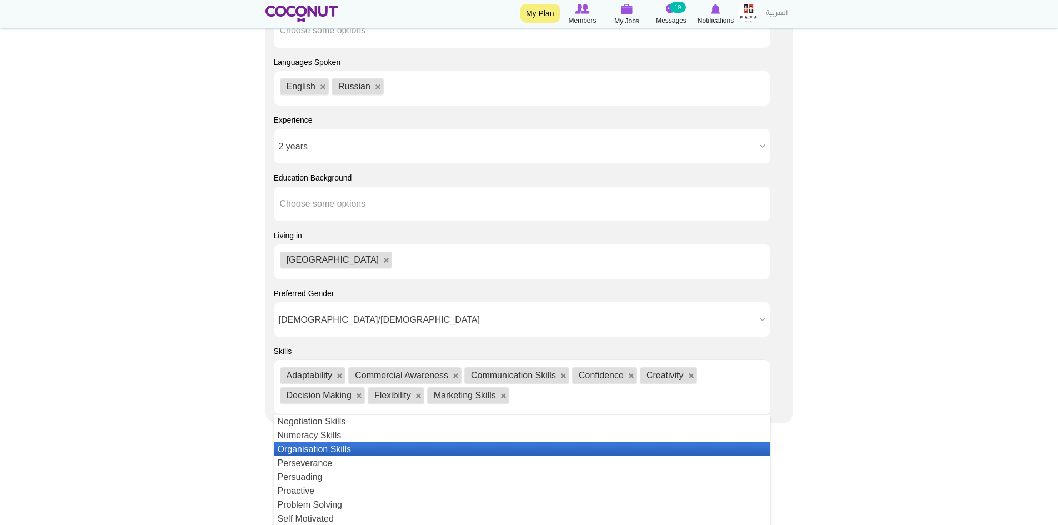
click at [324, 447] on li "Organisation Skills" at bounding box center [521, 449] width 495 height 14
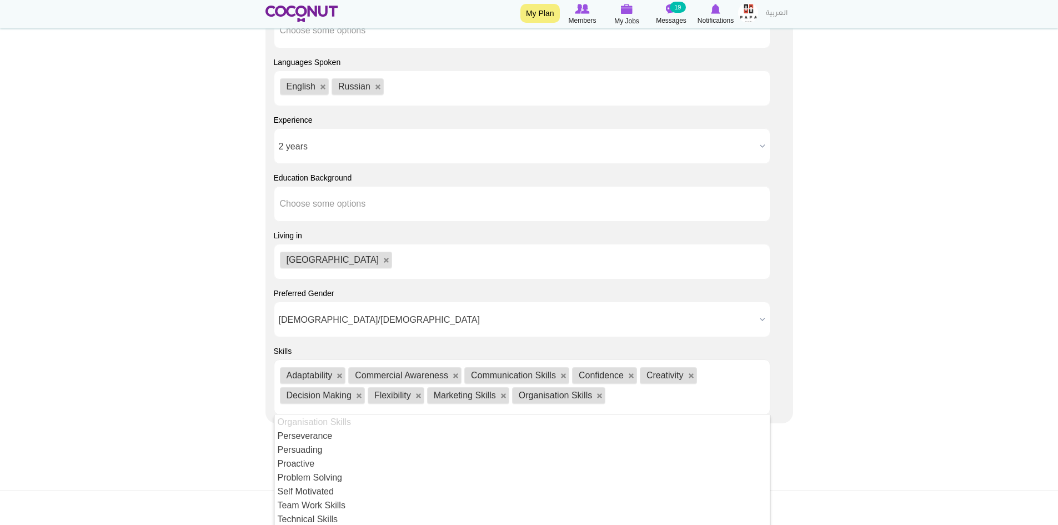
scroll to position [226, 0]
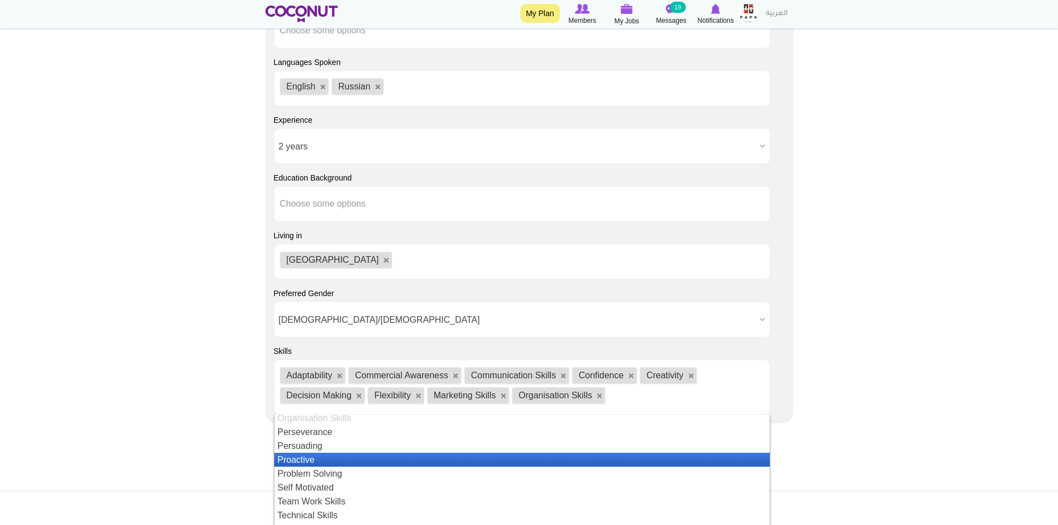
click at [382, 457] on li "Proactive" at bounding box center [521, 460] width 495 height 14
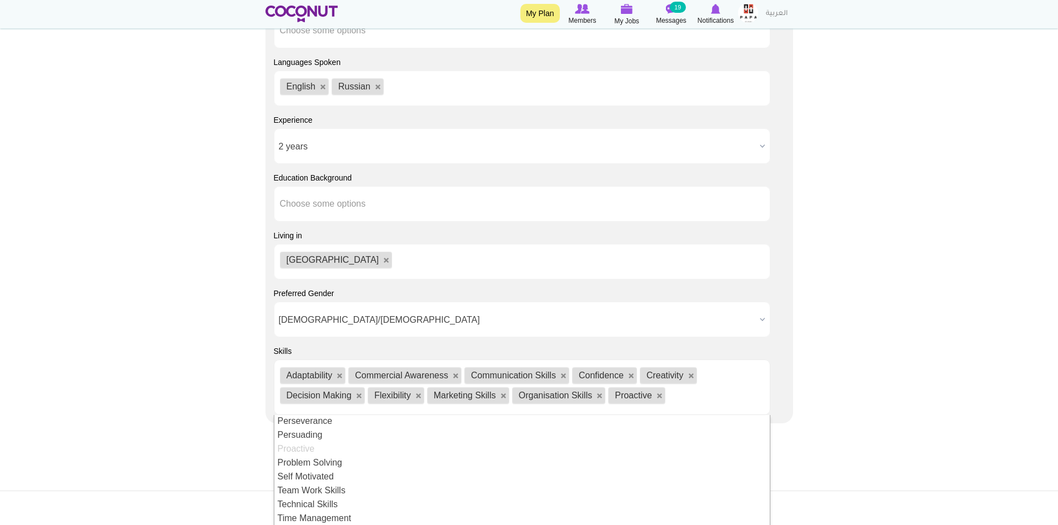
scroll to position [242, 0]
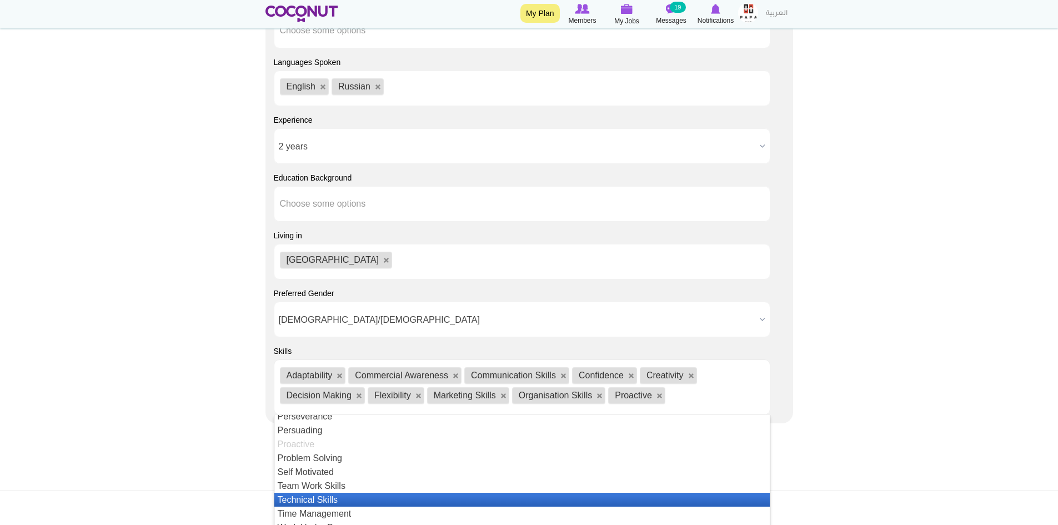
click at [364, 497] on li "Technical Skills" at bounding box center [521, 500] width 495 height 14
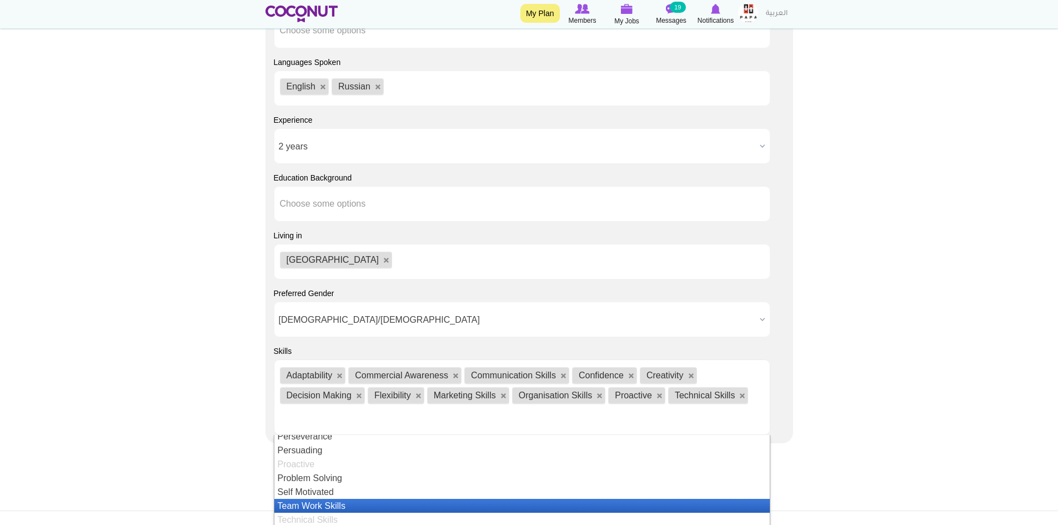
click at [357, 503] on li "Team Work Skills" at bounding box center [521, 506] width 495 height 14
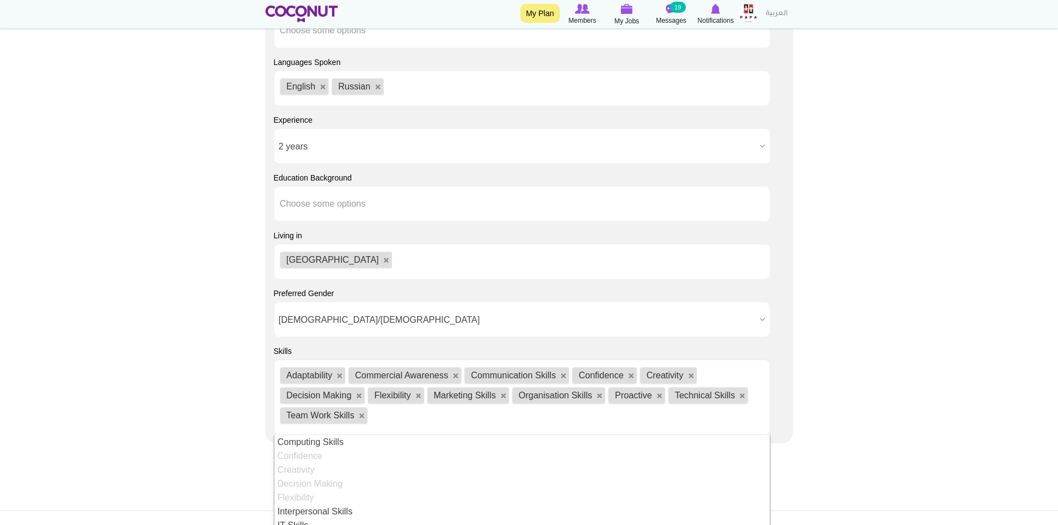
click at [392, 414] on ul "Adaptability Commercial Awareness Communication Skills Confidence Creativity De…" at bounding box center [522, 397] width 497 height 76
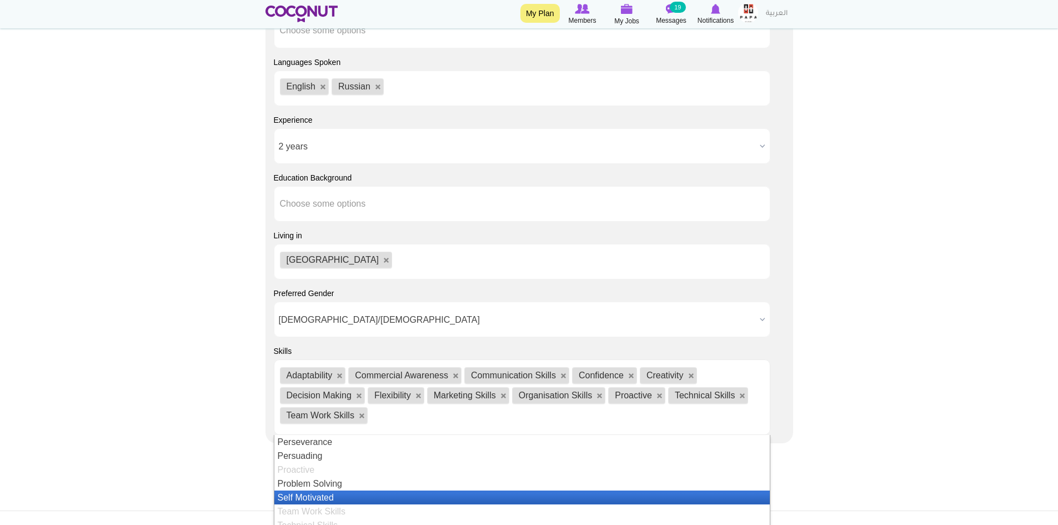
click at [313, 495] on li "Self Motivated" at bounding box center [521, 497] width 495 height 14
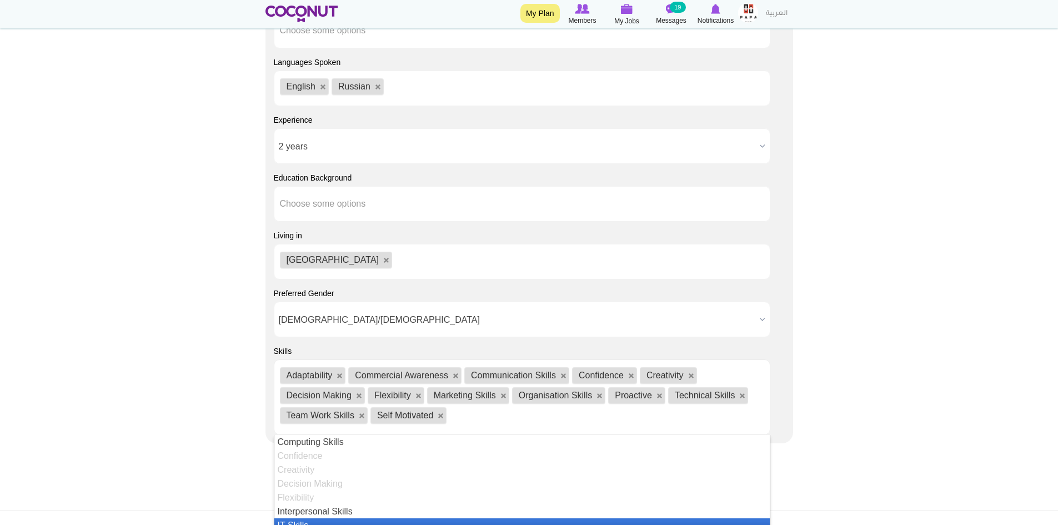
scroll to position [97, 0]
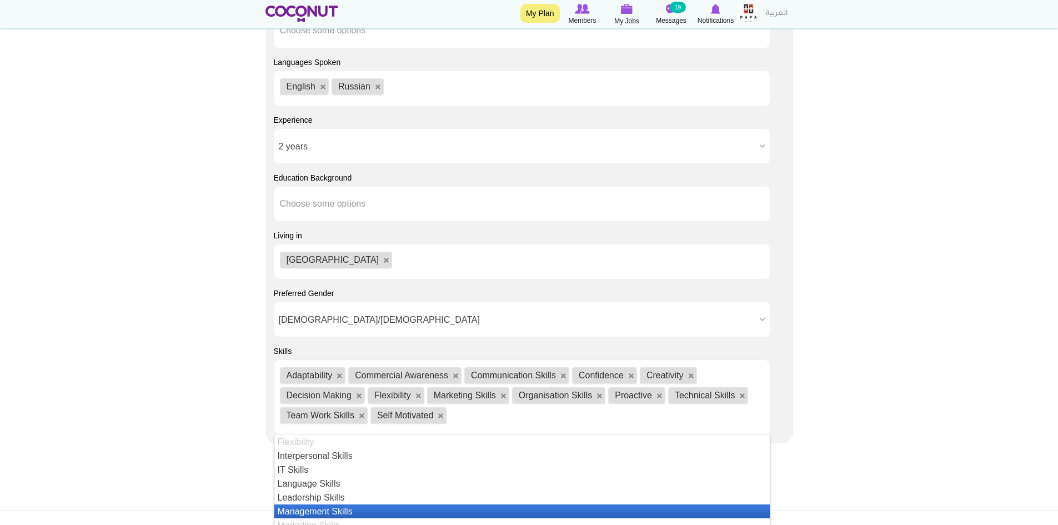
click at [326, 509] on li "Management Skills" at bounding box center [521, 511] width 495 height 14
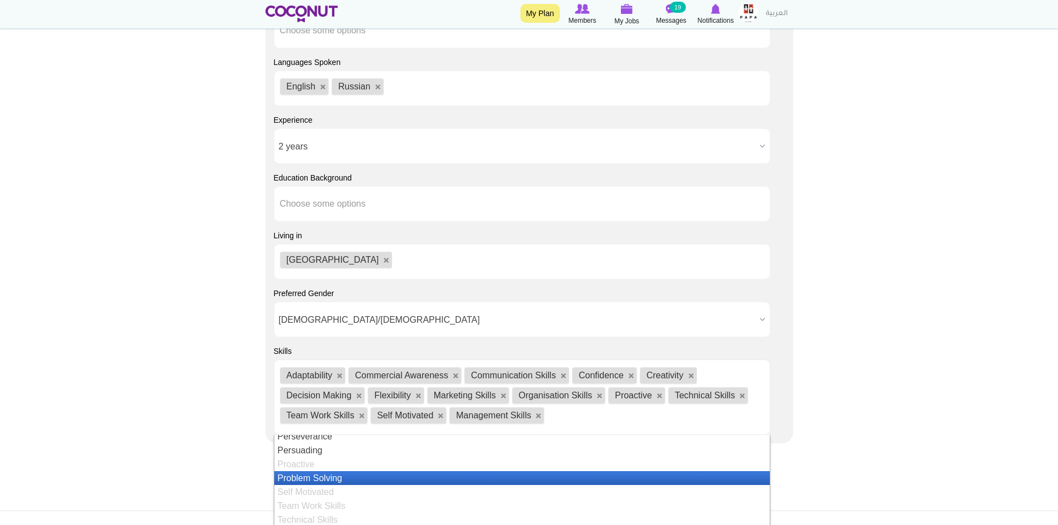
click at [321, 479] on li "Problem Solving" at bounding box center [521, 478] width 495 height 14
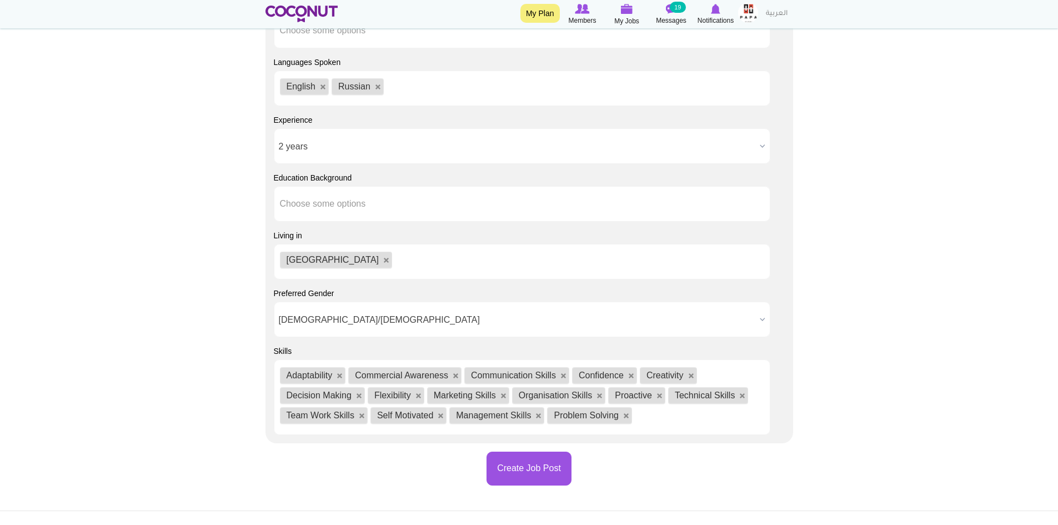
scroll to position [42, 0]
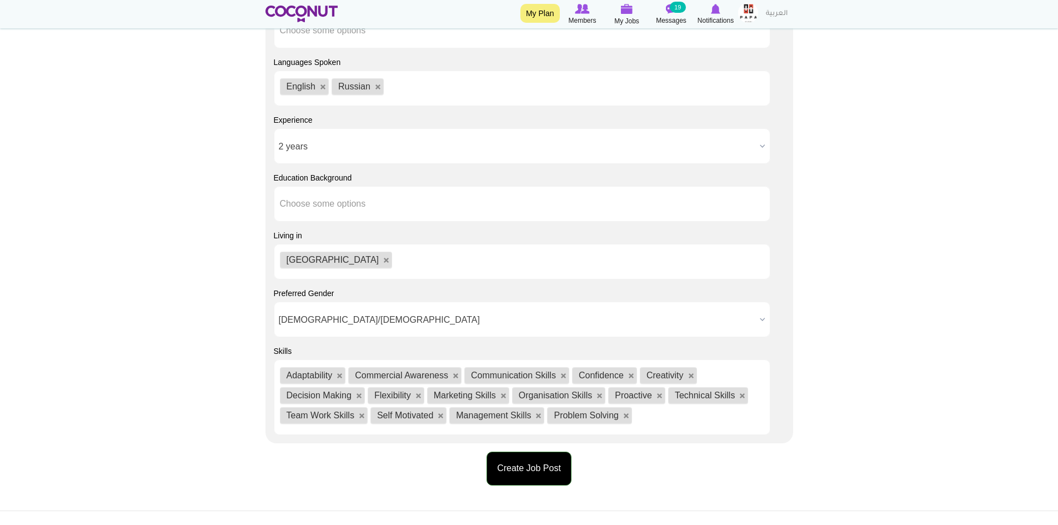
click at [513, 472] on button "Create Job Post" at bounding box center [529, 469] width 85 height 34
